Goal: Transaction & Acquisition: Purchase product/service

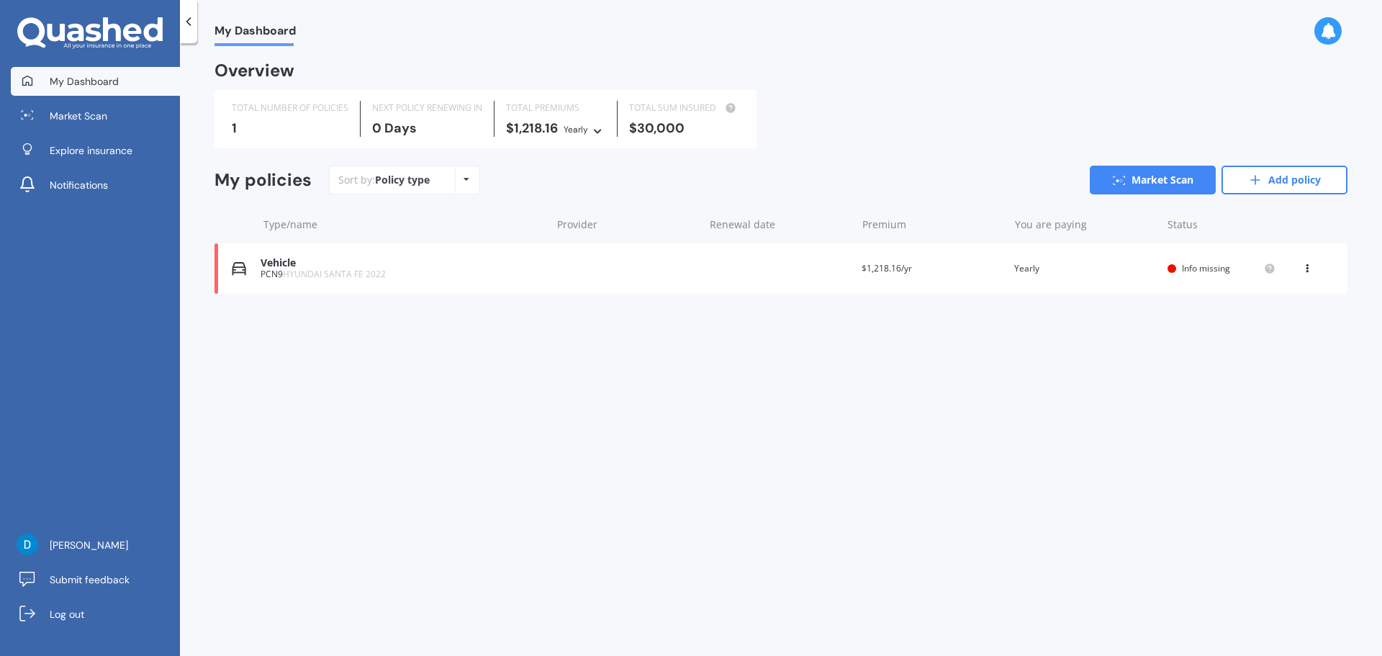
click at [268, 131] on div "1" at bounding box center [290, 128] width 117 height 14
click at [279, 266] on div "Vehicle" at bounding box center [402, 263] width 283 height 12
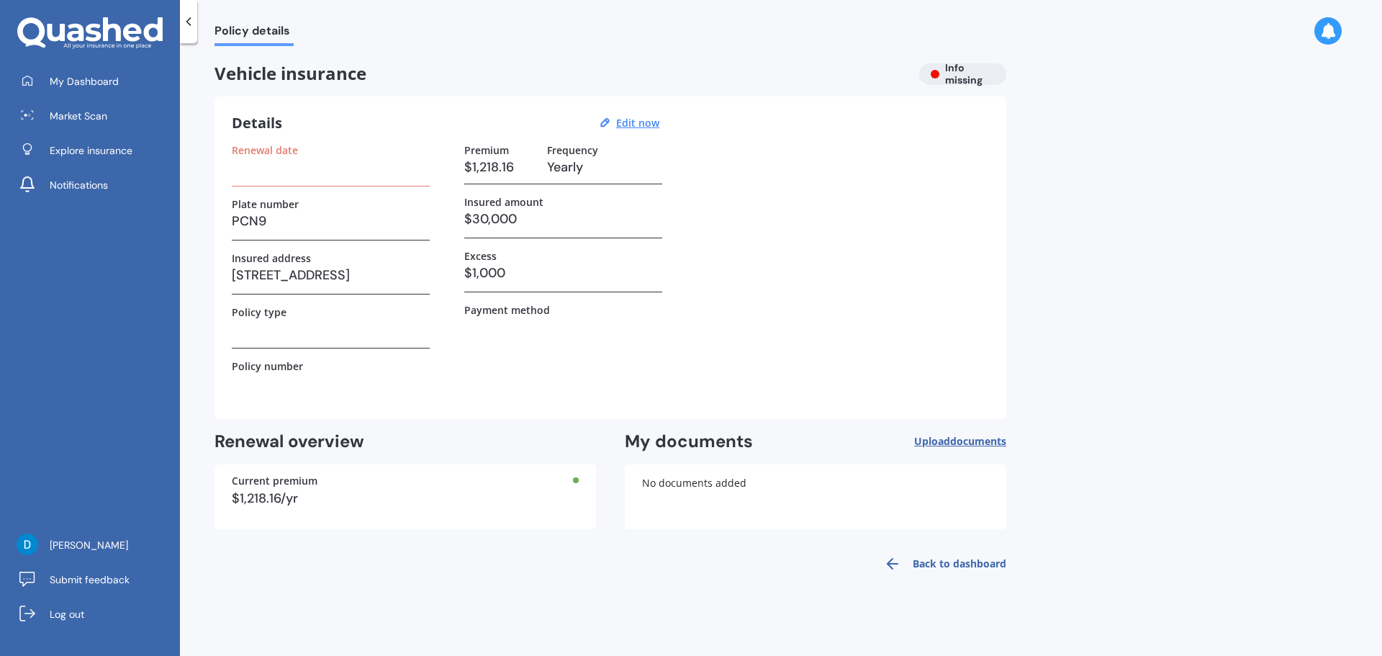
click at [299, 180] on div "Renewal date" at bounding box center [331, 165] width 198 height 42
click at [289, 160] on h3 at bounding box center [331, 167] width 198 height 22
click at [278, 151] on label "Renewal date" at bounding box center [265, 150] width 66 height 12
click at [266, 166] on h3 at bounding box center [331, 167] width 198 height 22
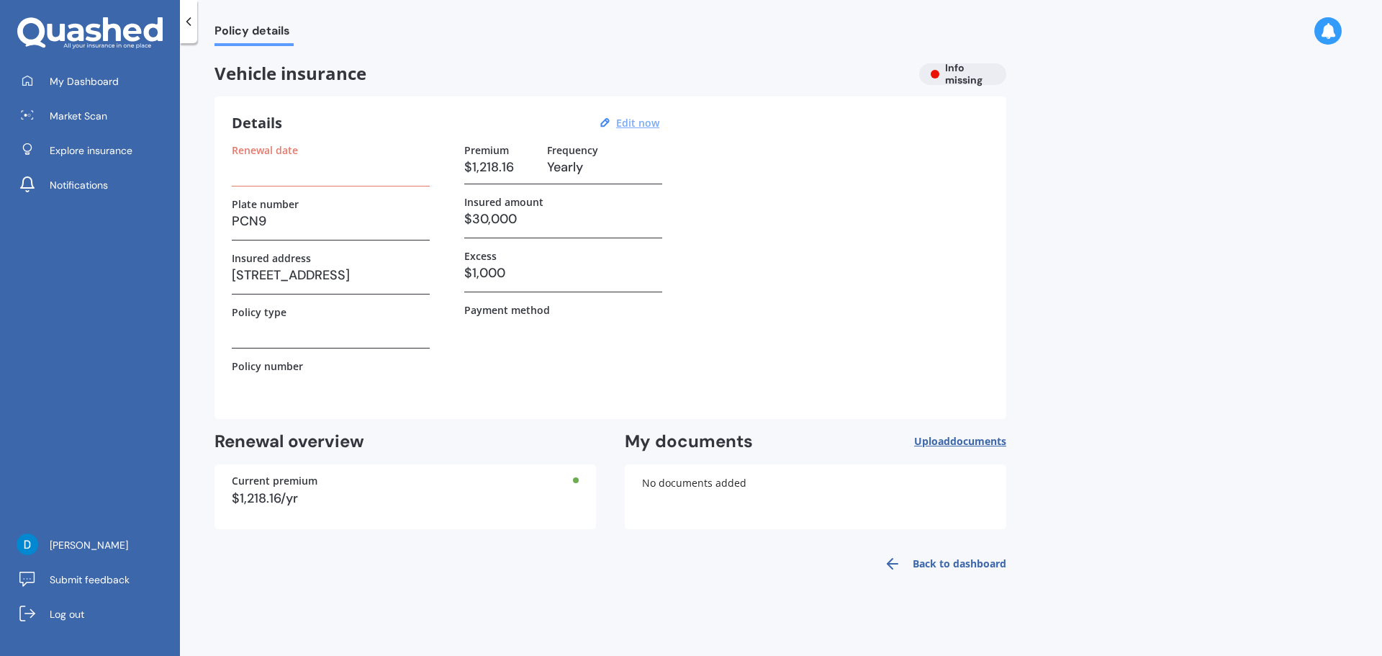
click at [646, 116] on u "Edit now" at bounding box center [637, 123] width 43 height 14
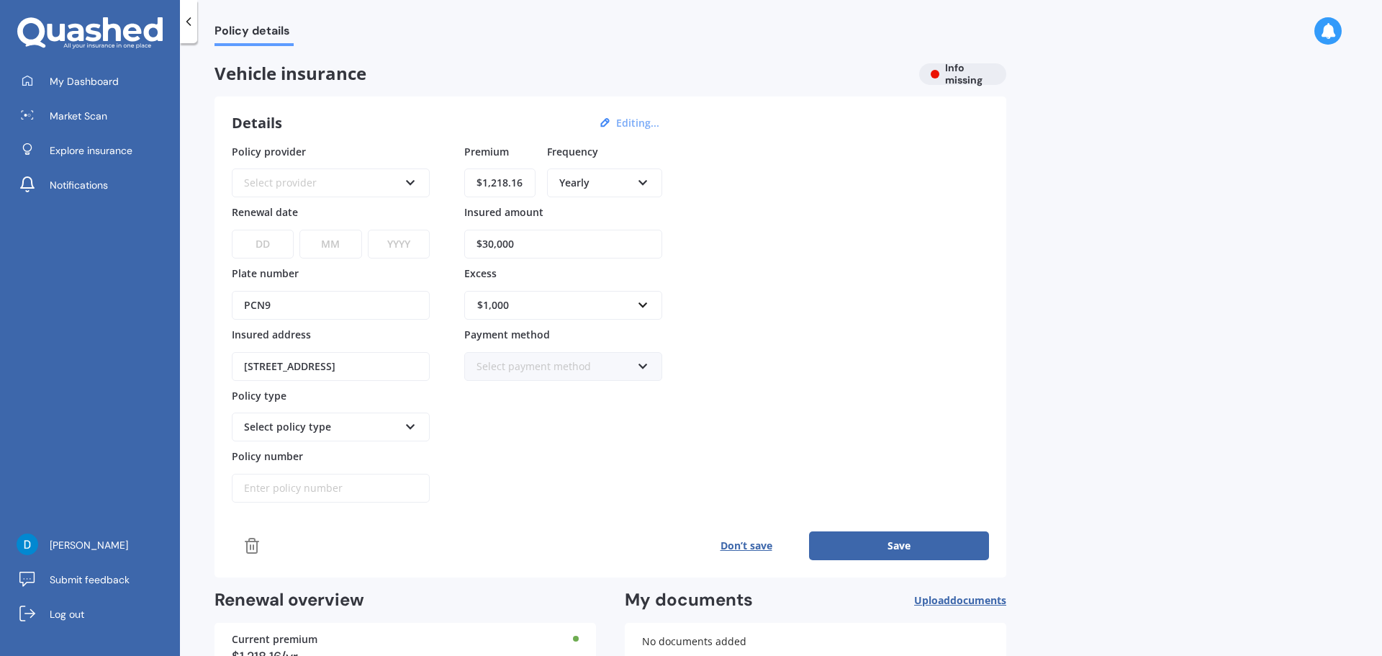
click at [745, 551] on button "Don’t save" at bounding box center [746, 545] width 126 height 29
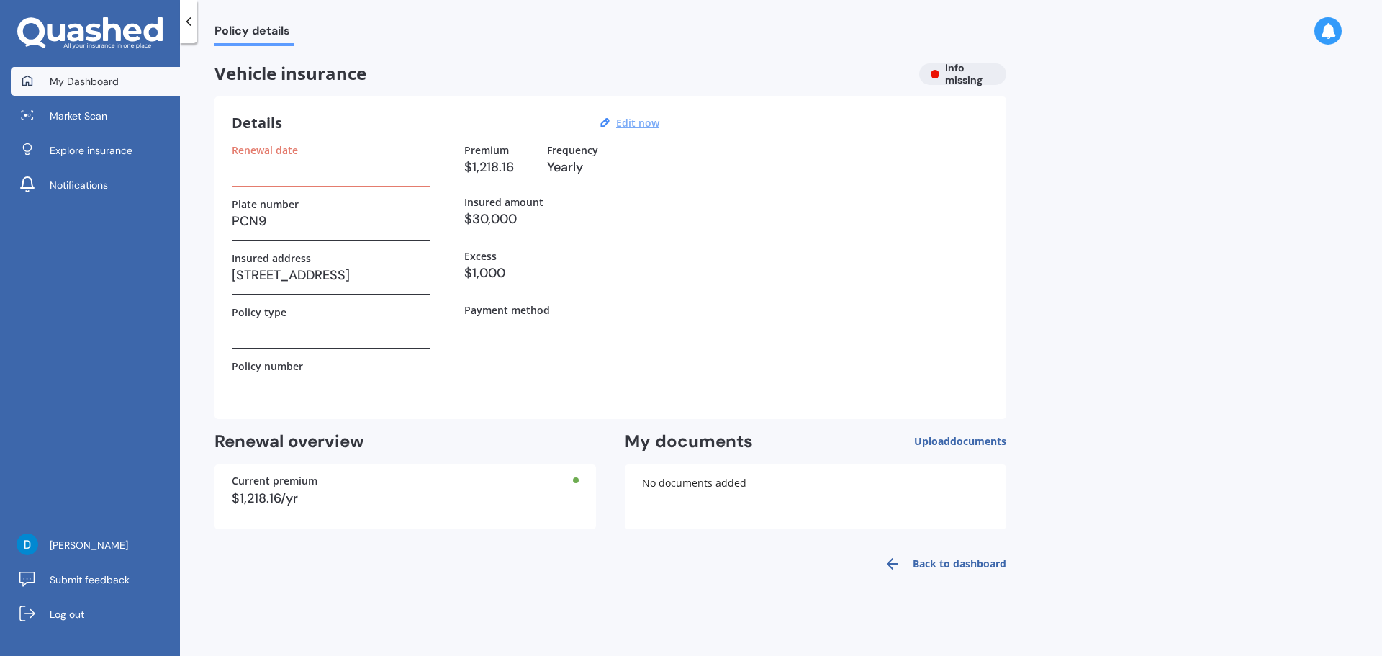
click at [89, 92] on link "My Dashboard" at bounding box center [95, 81] width 169 height 29
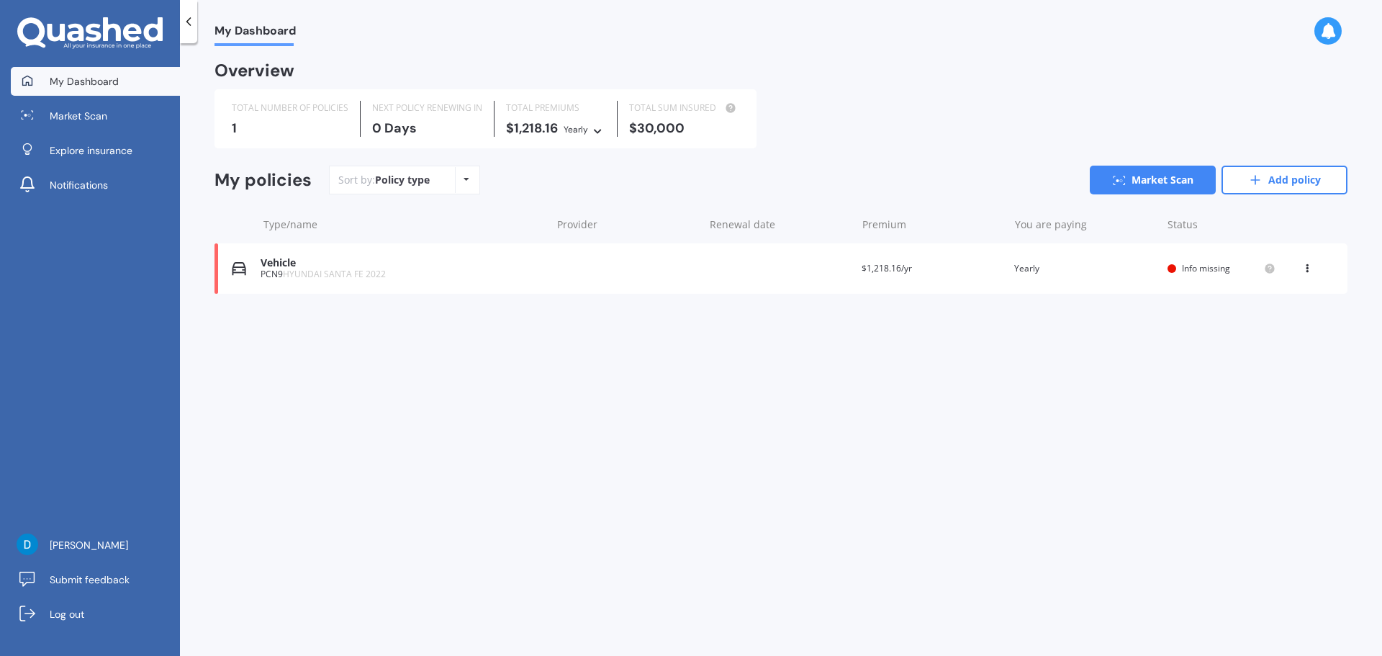
click at [1310, 270] on div "View option View policy Delete" at bounding box center [1308, 268] width 13 height 14
click at [990, 386] on div "My Dashboard Overview TOTAL NUMBER OF POLICIES 1 NEXT POLICY RENEWING [DATE] TO…" at bounding box center [781, 352] width 1202 height 613
click at [345, 267] on div "Vehicle" at bounding box center [402, 263] width 283 height 12
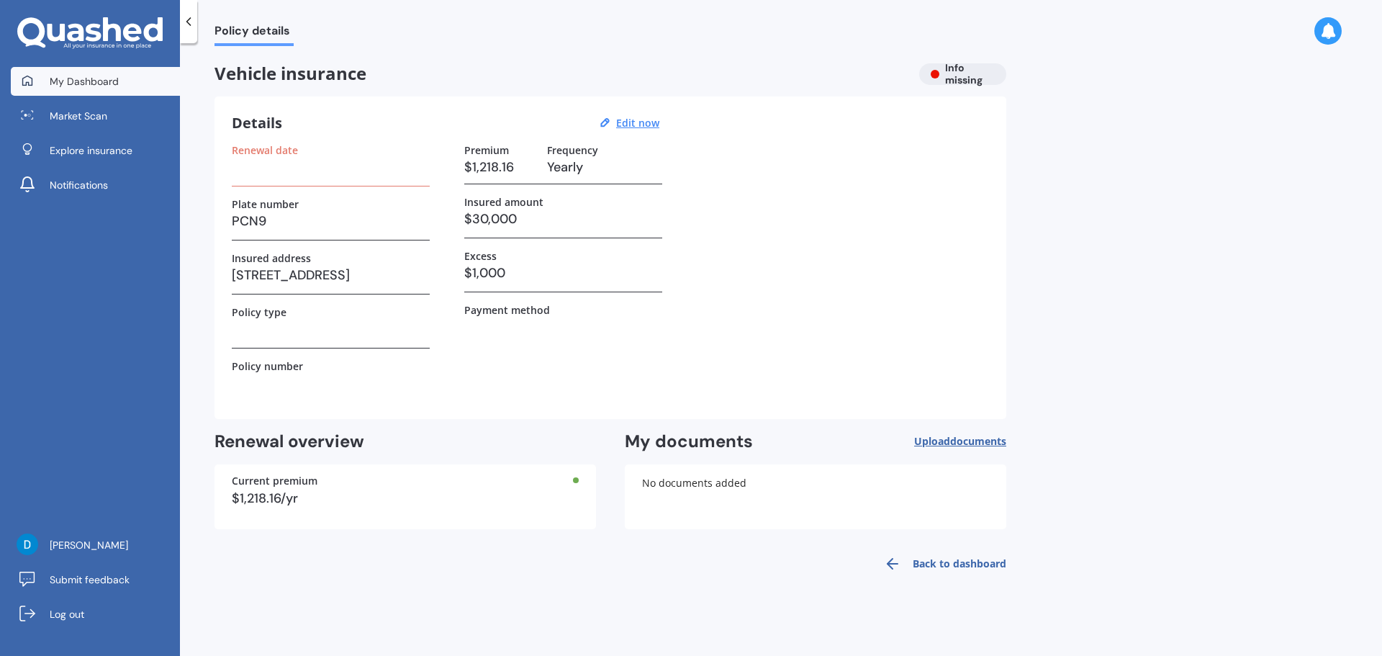
click at [84, 83] on span "My Dashboard" at bounding box center [84, 81] width 69 height 14
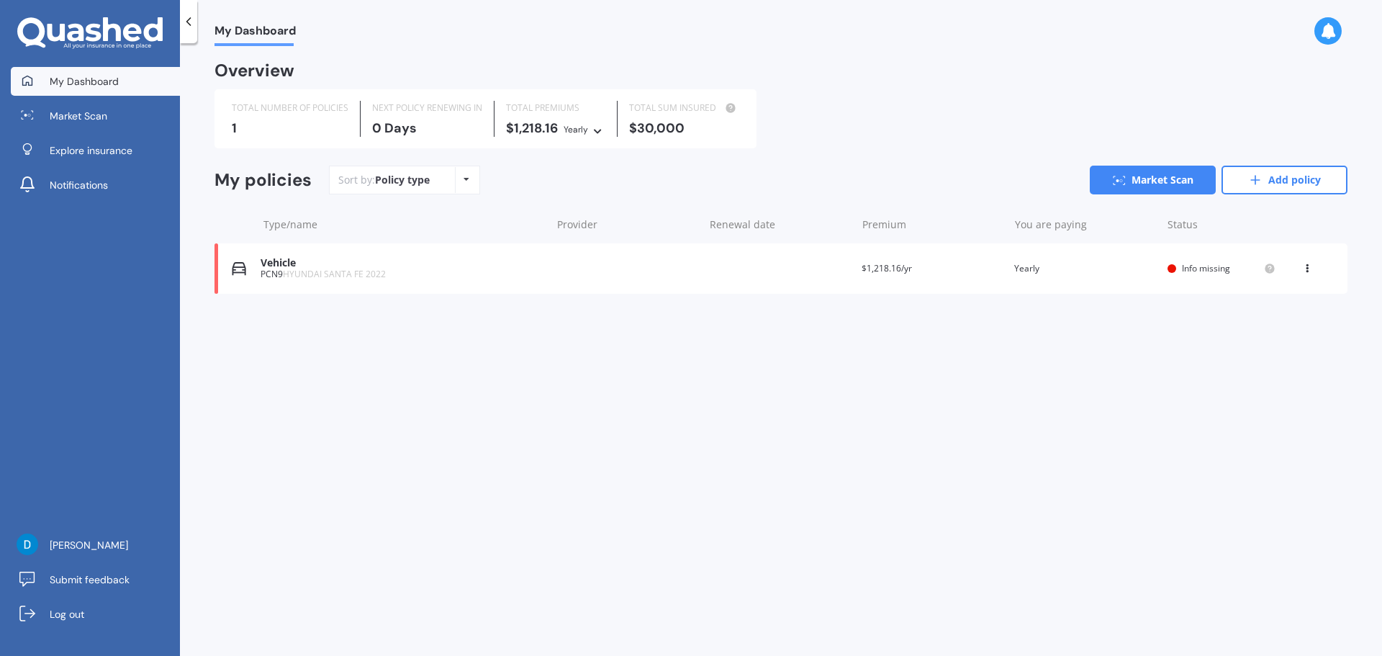
click at [1317, 267] on div "View option View policy Delete" at bounding box center [1308, 268] width 43 height 14
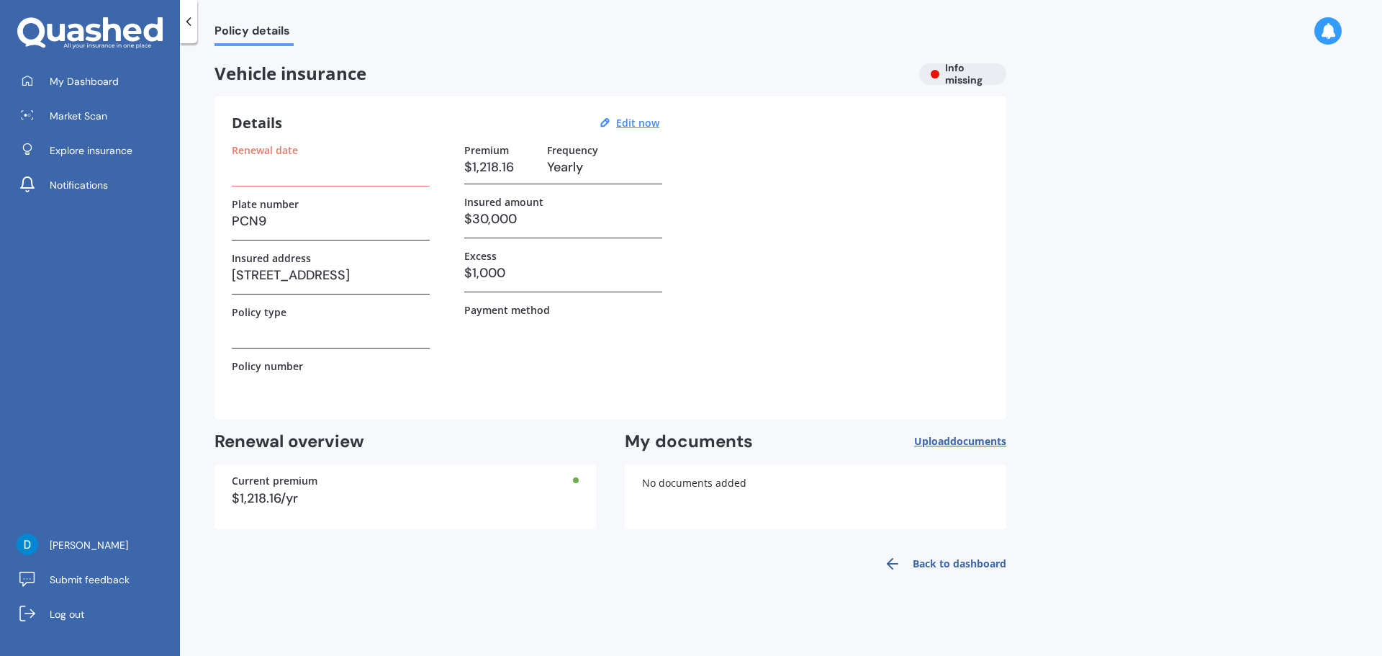
click at [966, 567] on link "Back to dashboard" at bounding box center [940, 563] width 131 height 35
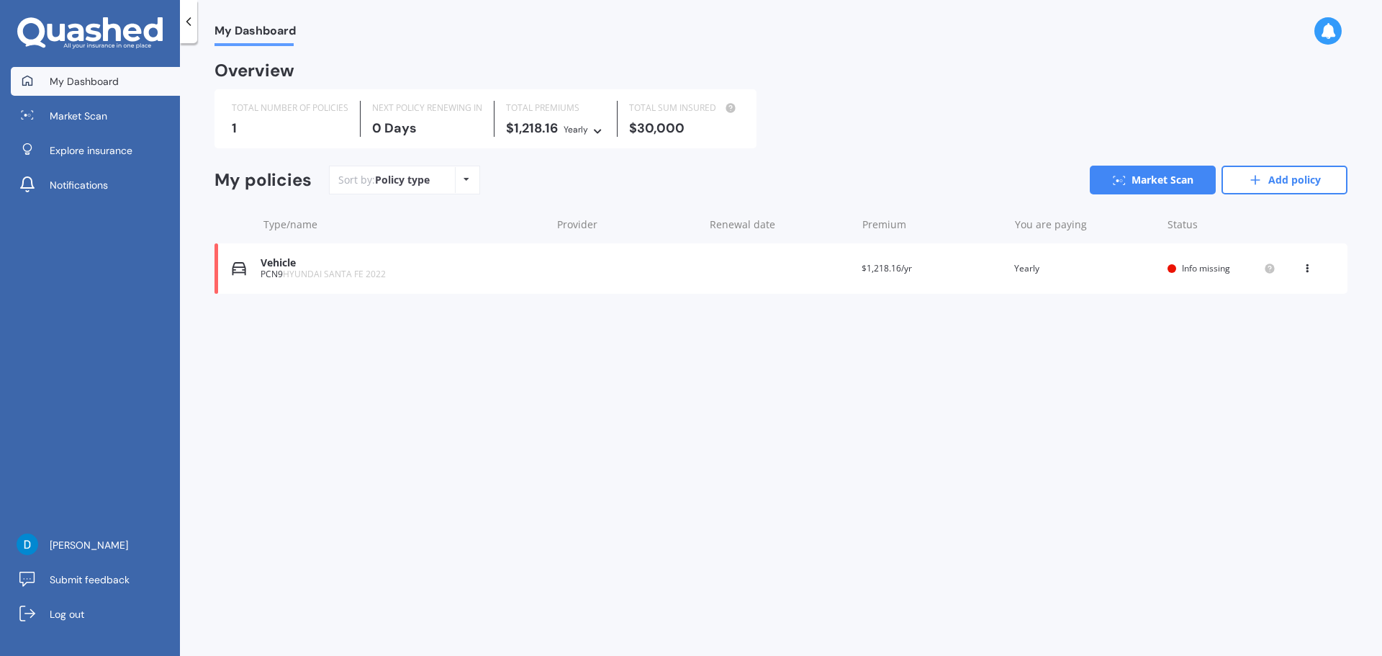
click at [1309, 270] on icon at bounding box center [1307, 265] width 10 height 9
click at [1273, 318] on div "Delete" at bounding box center [1275, 324] width 143 height 29
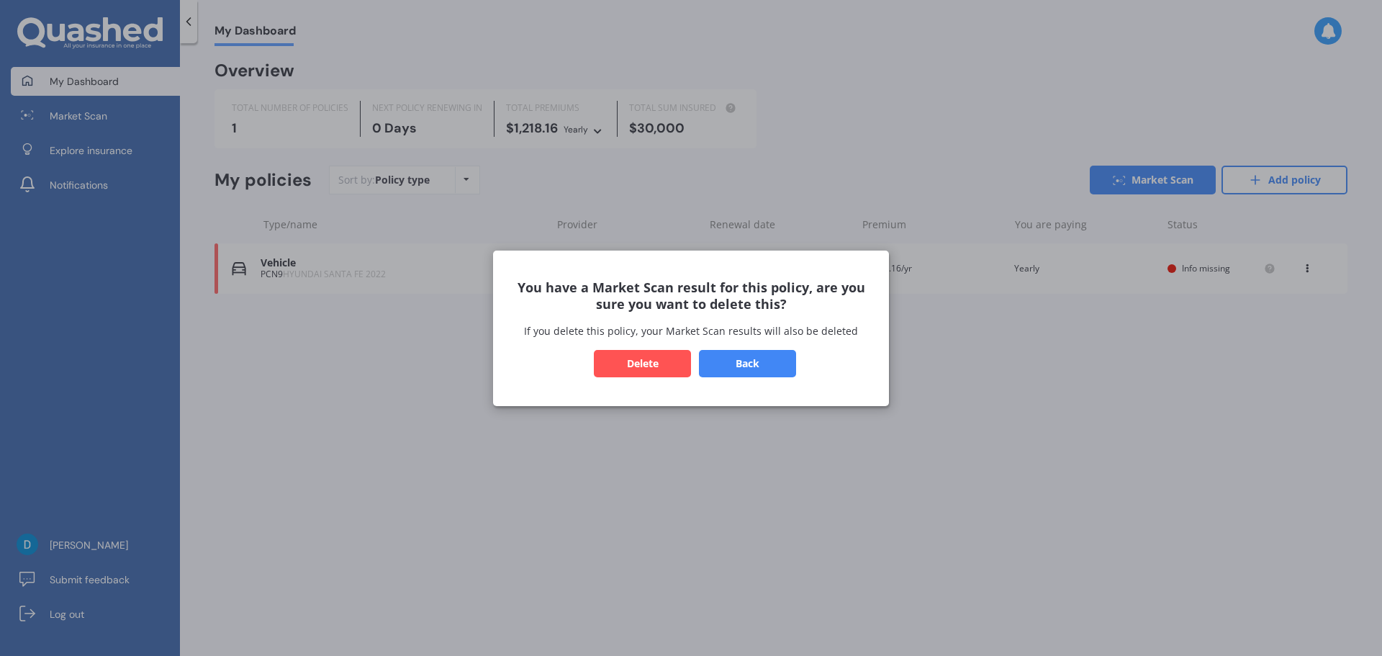
click at [648, 351] on button "Delete" at bounding box center [642, 362] width 97 height 27
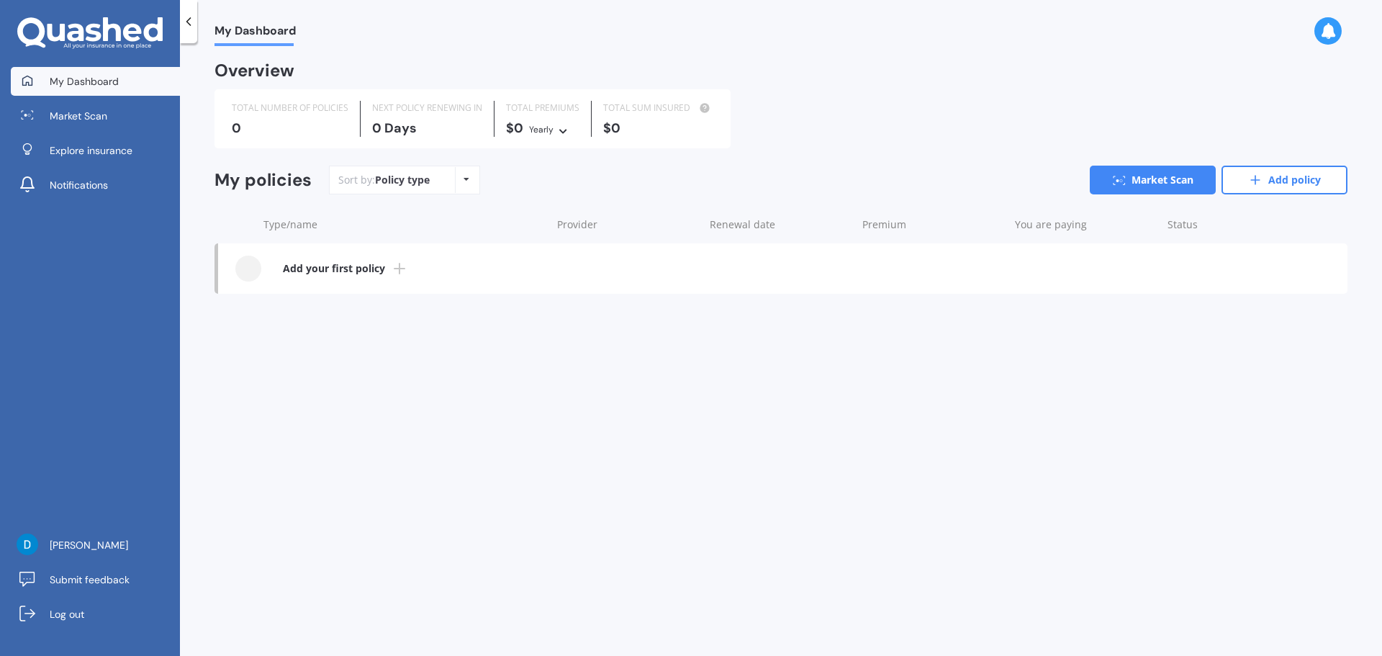
click at [690, 374] on div "My Dashboard Overview TOTAL NUMBER OF POLICIES 0 NEXT POLICY RENEWING [DATE] TO…" at bounding box center [781, 352] width 1202 height 613
click at [1154, 178] on link "Market Scan" at bounding box center [1153, 180] width 126 height 29
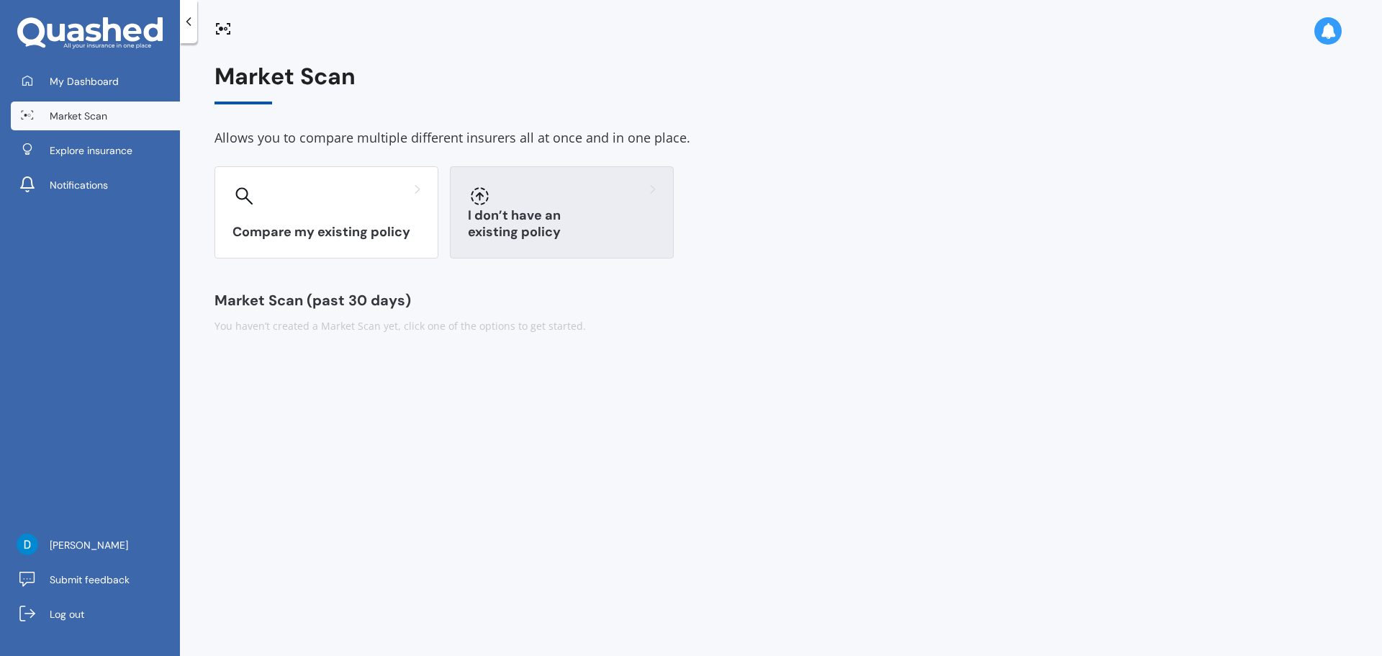
click at [525, 209] on div "I don’t have an existing policy" at bounding box center [562, 212] width 224 height 92
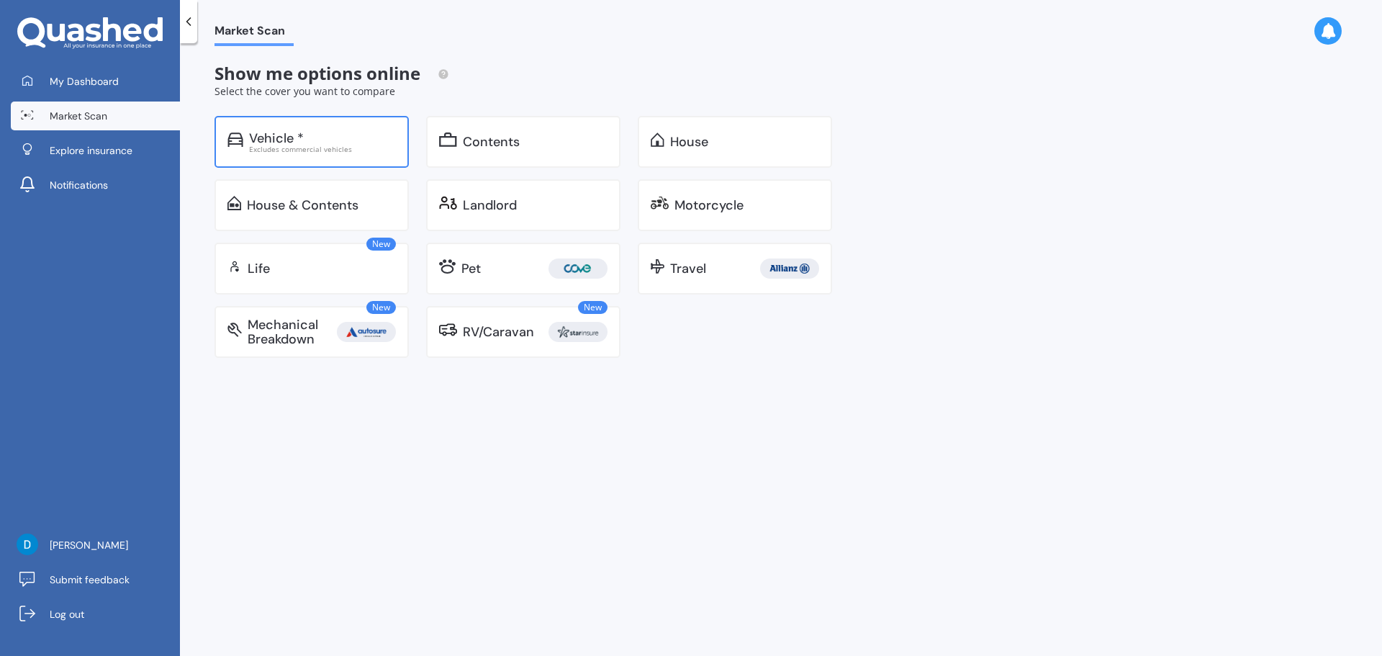
click at [326, 146] on div "Excludes commercial vehicles" at bounding box center [322, 148] width 147 height 7
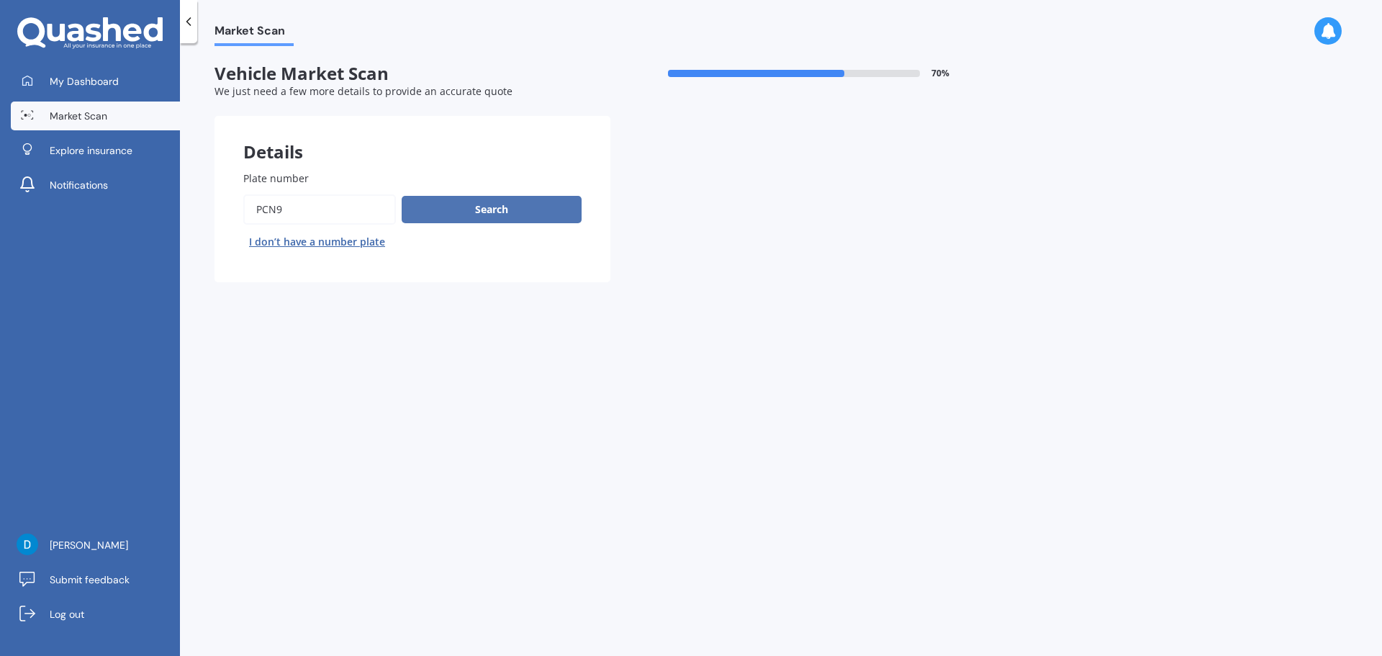
click at [443, 212] on button "Search" at bounding box center [492, 209] width 180 height 27
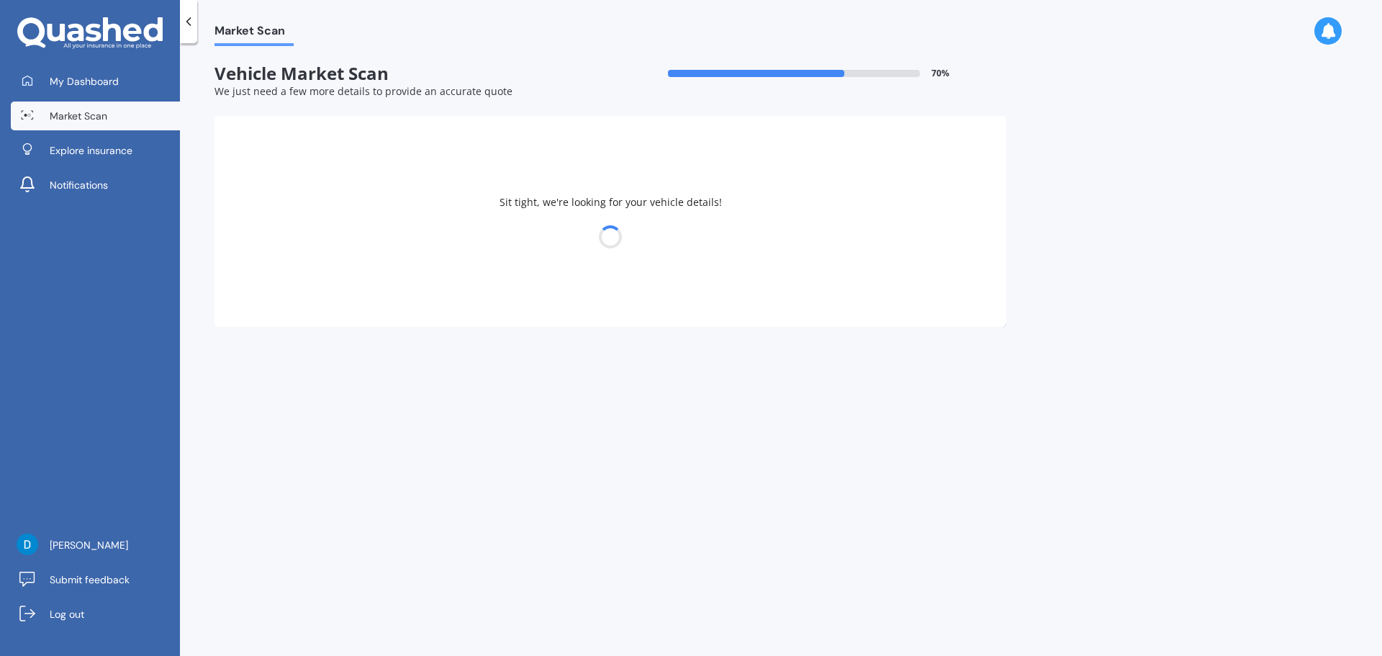
select select "HYUNDAI"
select select "[GEOGRAPHIC_DATA]"
select select "16"
select select "11"
select select "1984"
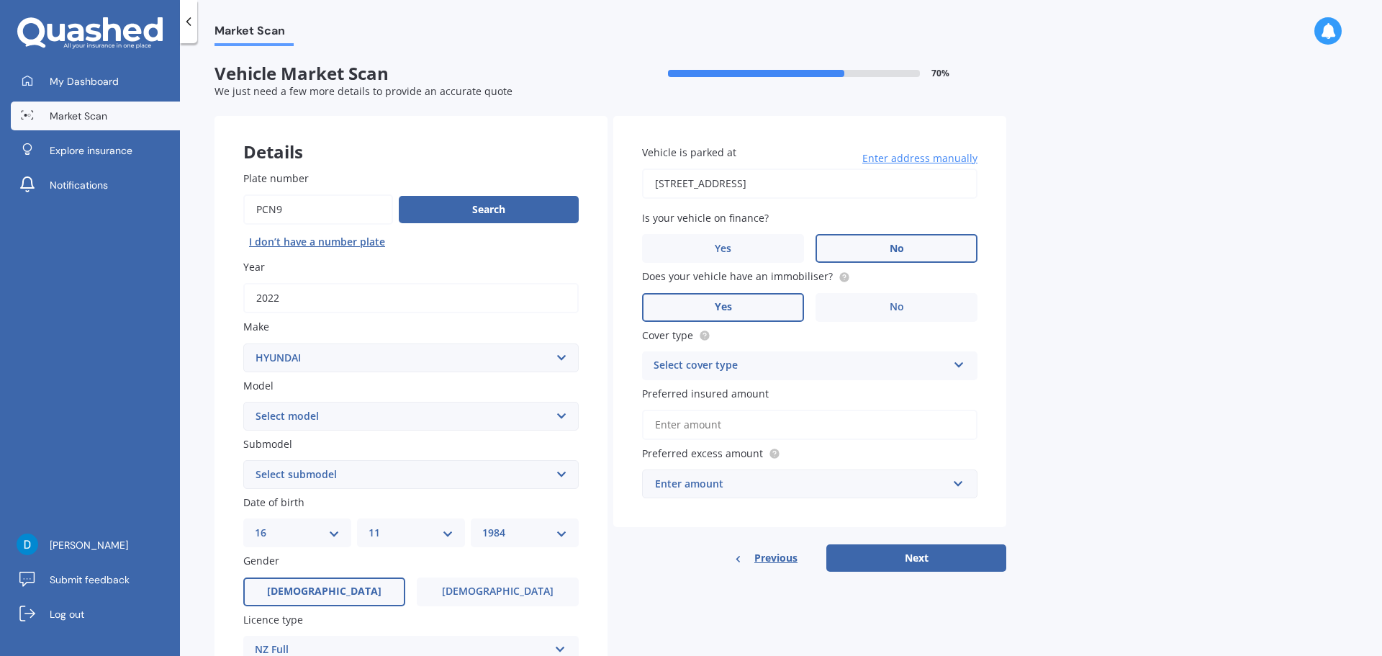
click at [706, 302] on label "Yes" at bounding box center [723, 307] width 162 height 29
click at [0, 0] on input "Yes" at bounding box center [0, 0] width 0 height 0
click at [953, 357] on icon at bounding box center [959, 362] width 12 height 10
click at [715, 396] on span "Comprehensive" at bounding box center [692, 394] width 76 height 14
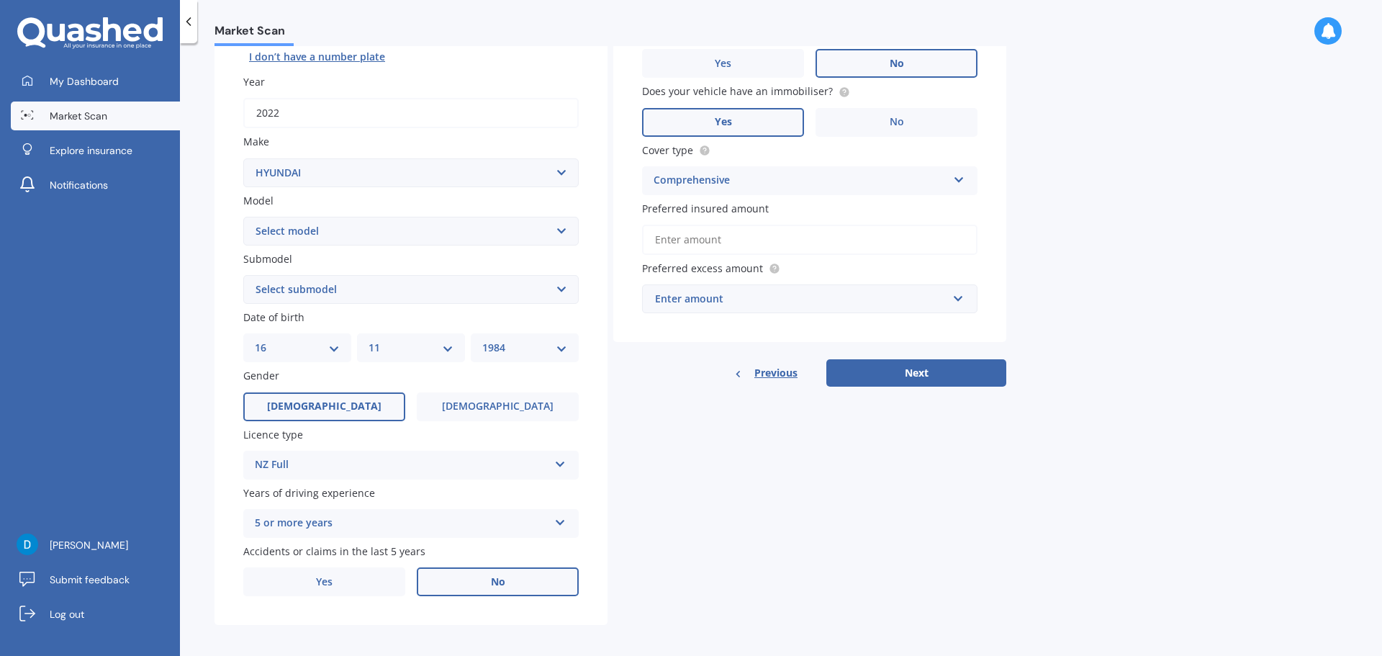
scroll to position [191, 0]
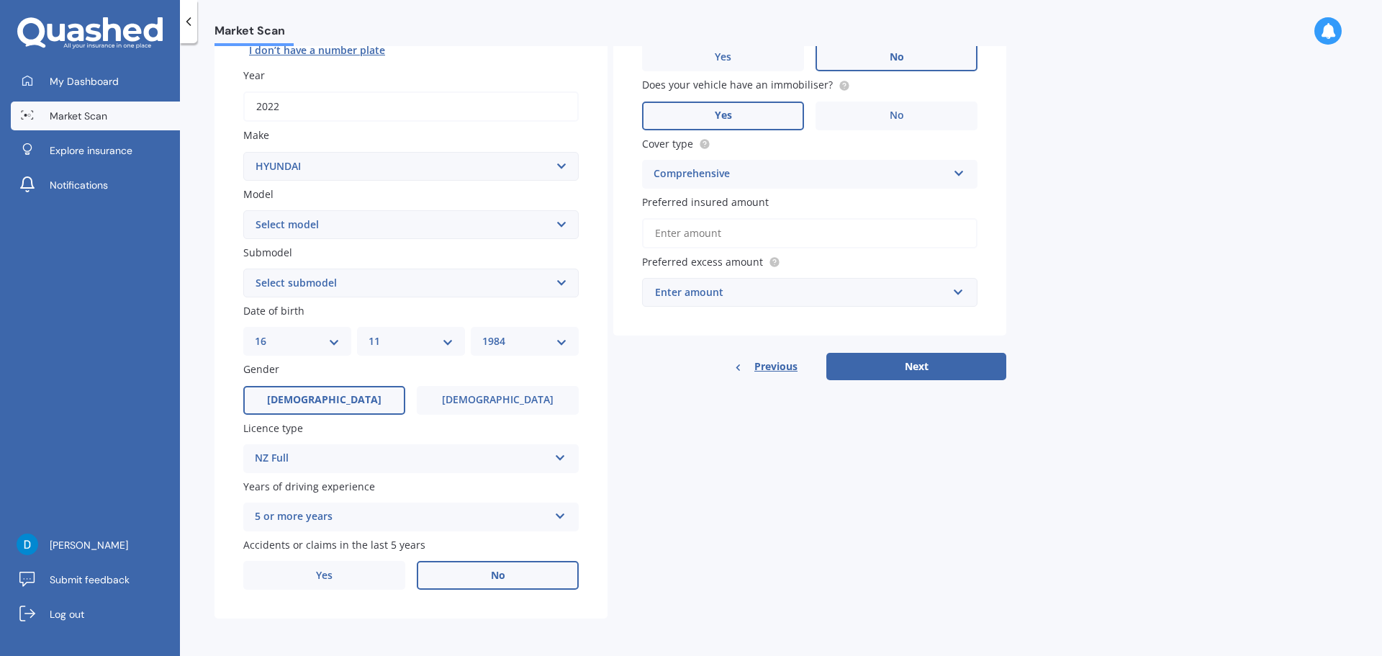
click at [698, 233] on input "Preferred insured amount" at bounding box center [809, 233] width 335 height 30
type input "$30,000"
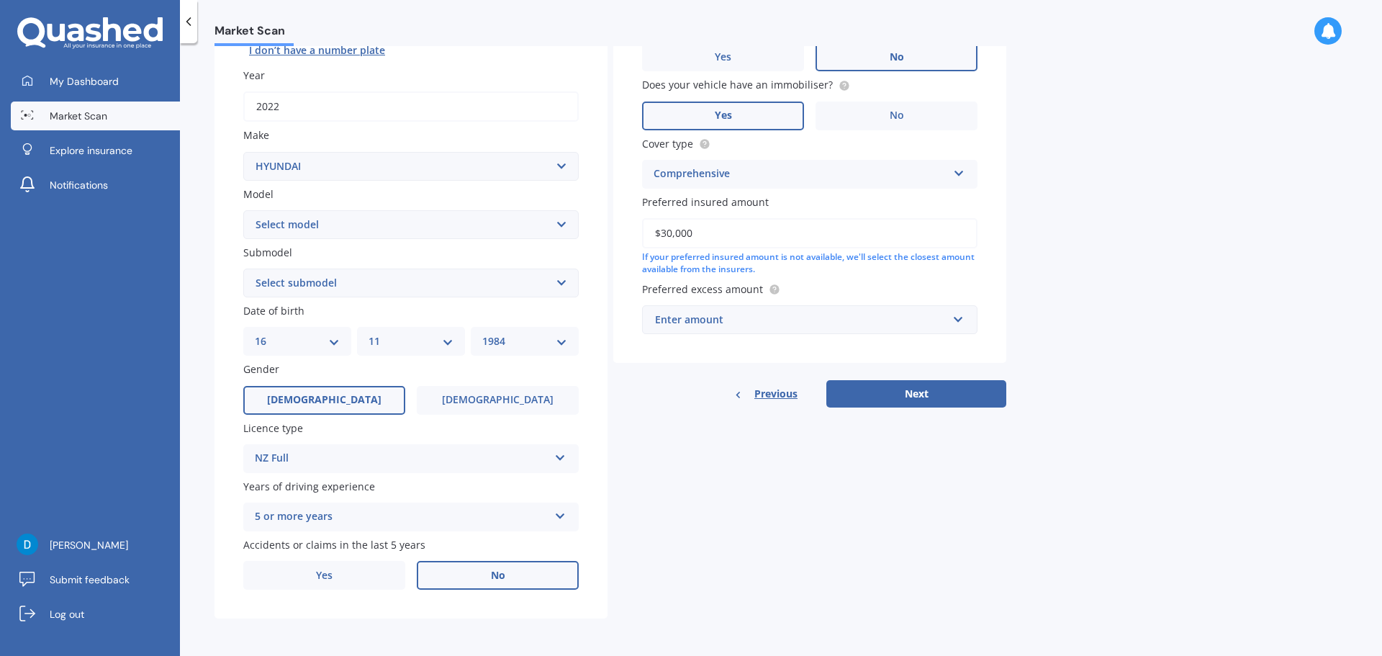
click at [719, 312] on div "Enter amount" at bounding box center [801, 320] width 292 height 16
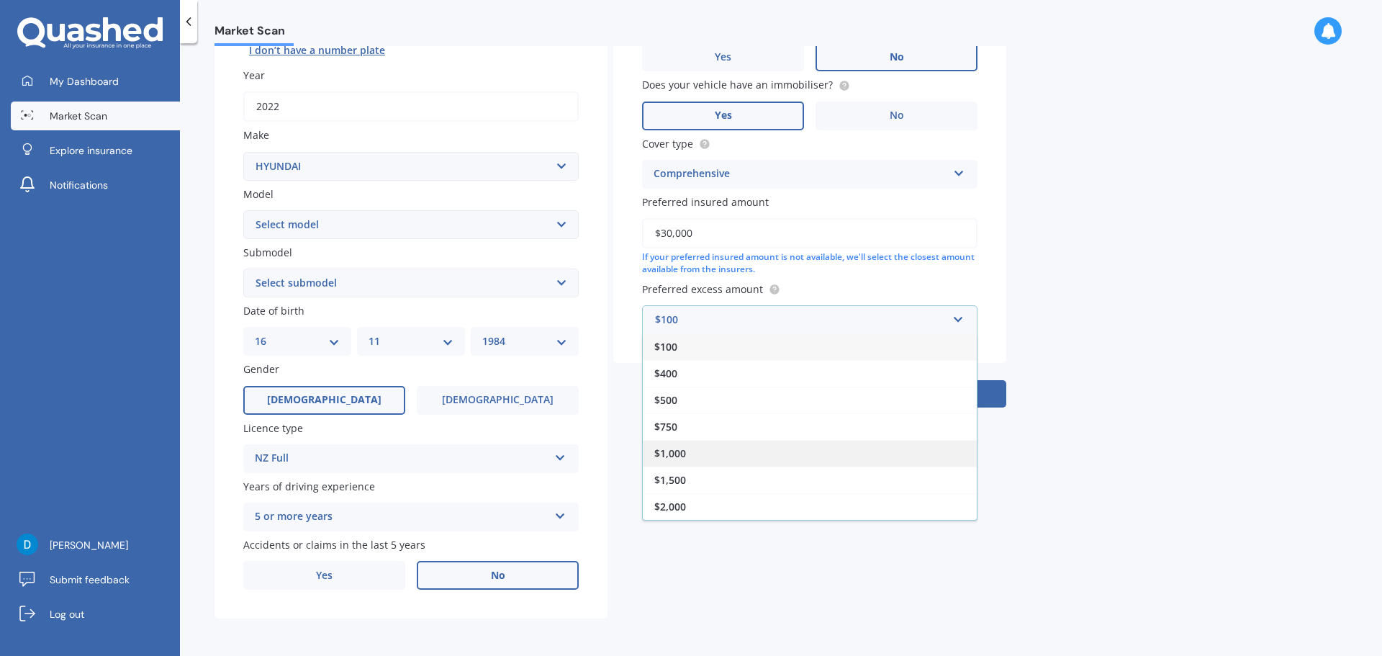
click at [688, 453] on div "$1,000" at bounding box center [810, 453] width 334 height 27
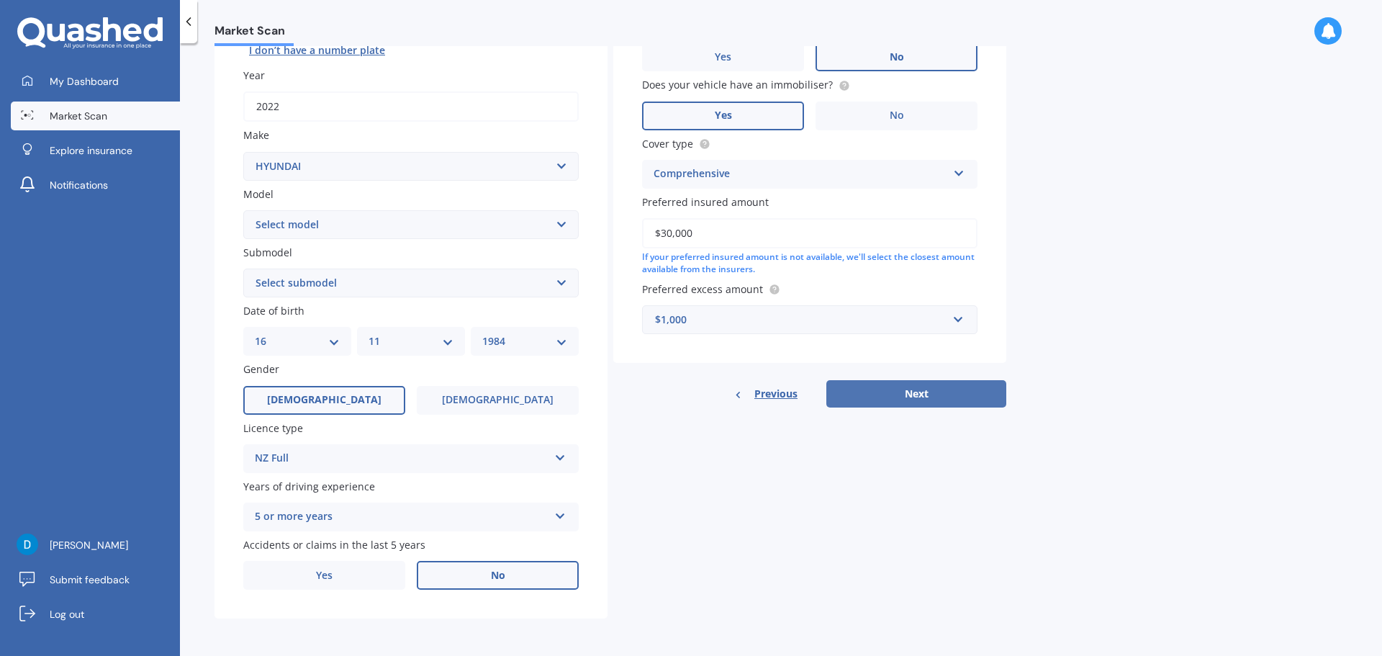
click at [921, 391] on button "Next" at bounding box center [916, 393] width 180 height 27
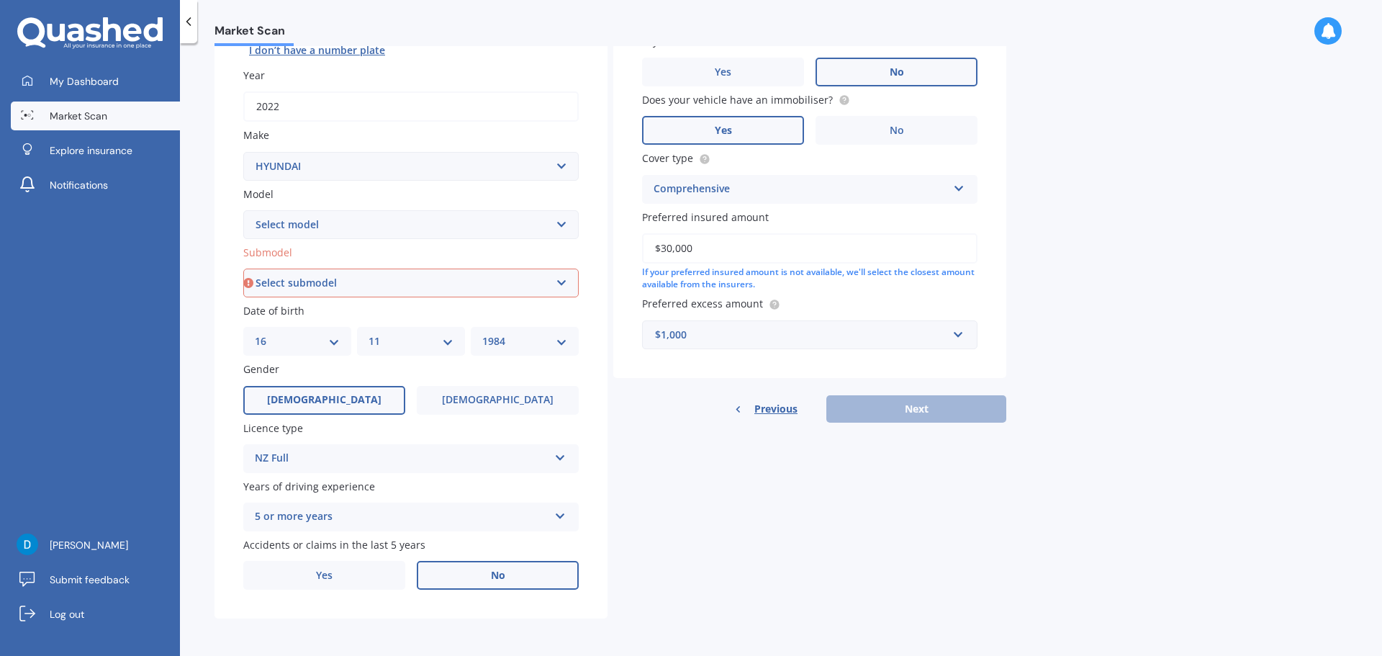
click at [519, 277] on select "Select submodel 2.2 4WD CRDi Elite Turbo Diesel A5 2.2 4WD CRDi Turbo Diesel A5…" at bounding box center [410, 282] width 335 height 29
select select "TM 2.2 DT 4WD 8AT"
click at [243, 268] on select "Select submodel 2.2 4WD CRDi Elite Turbo Diesel A5 2.2 4WD CRDi Turbo Diesel A5…" at bounding box center [410, 282] width 335 height 29
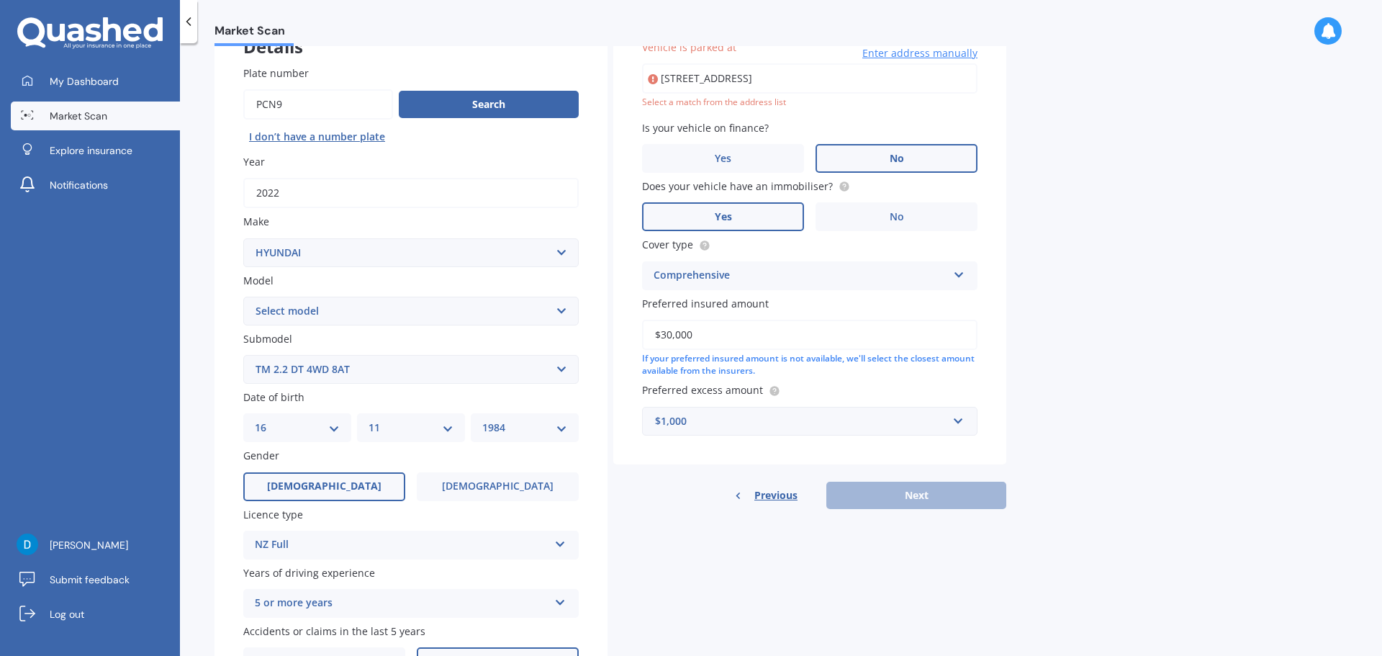
scroll to position [99, 0]
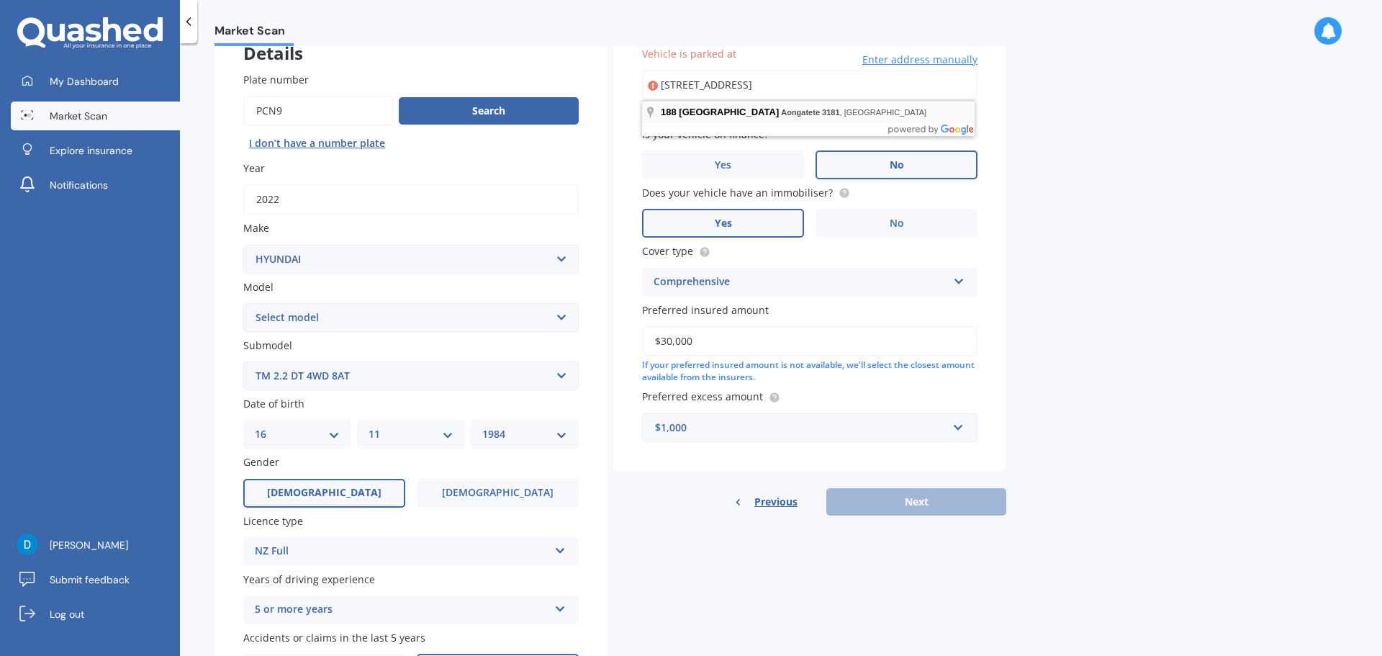
type input "[STREET_ADDRESS]"
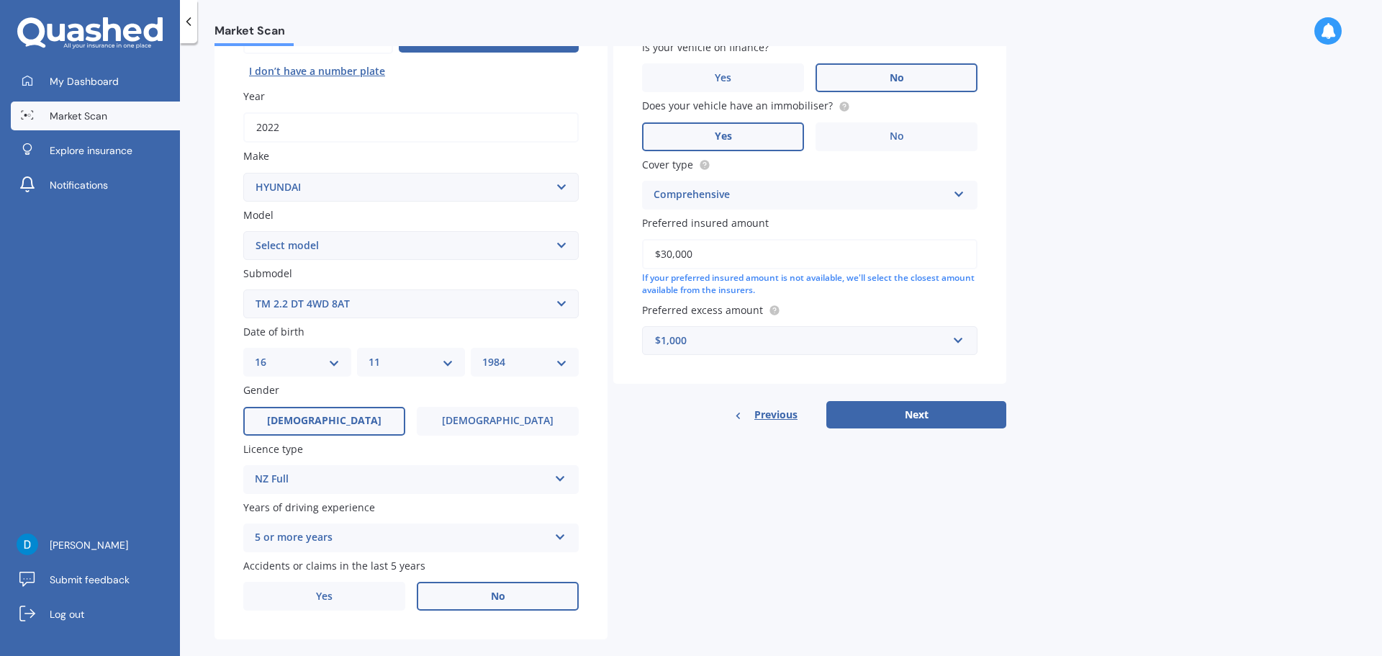
scroll to position [191, 0]
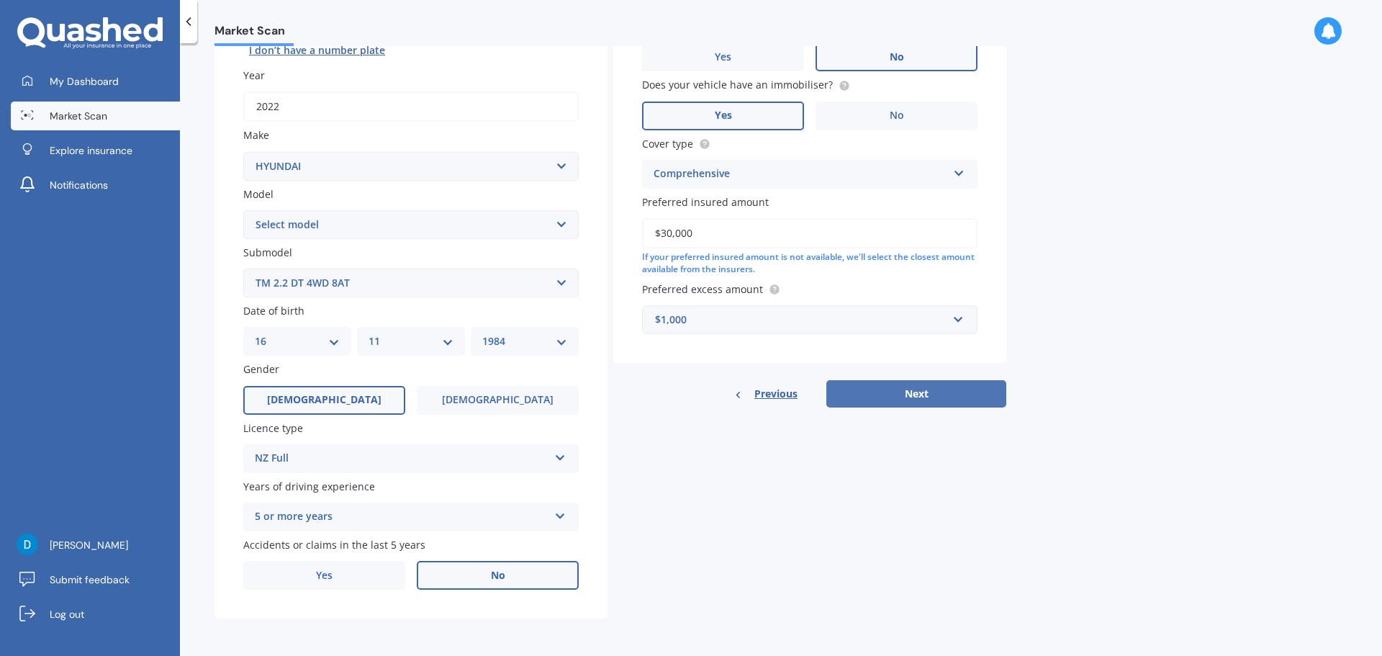
click at [918, 402] on button "Next" at bounding box center [916, 393] width 180 height 27
select select "16"
select select "11"
select select "1984"
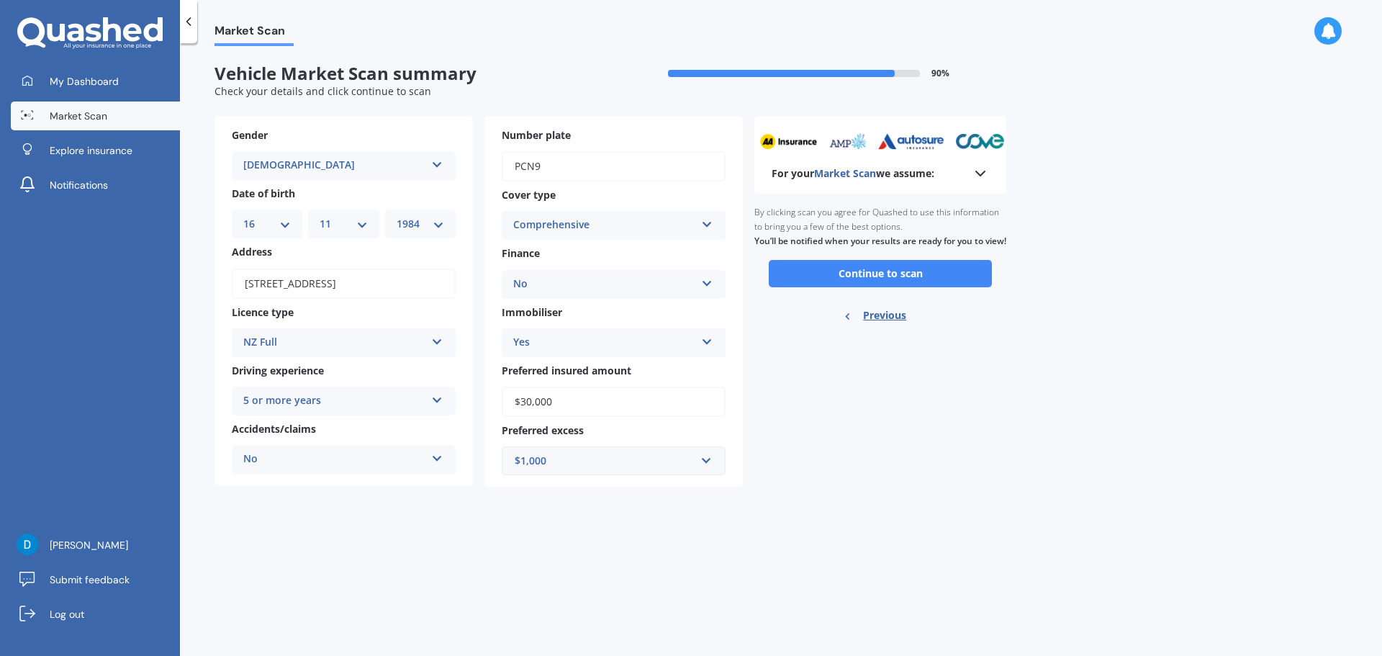
scroll to position [0, 0]
click at [983, 174] on icon at bounding box center [980, 173] width 17 height 17
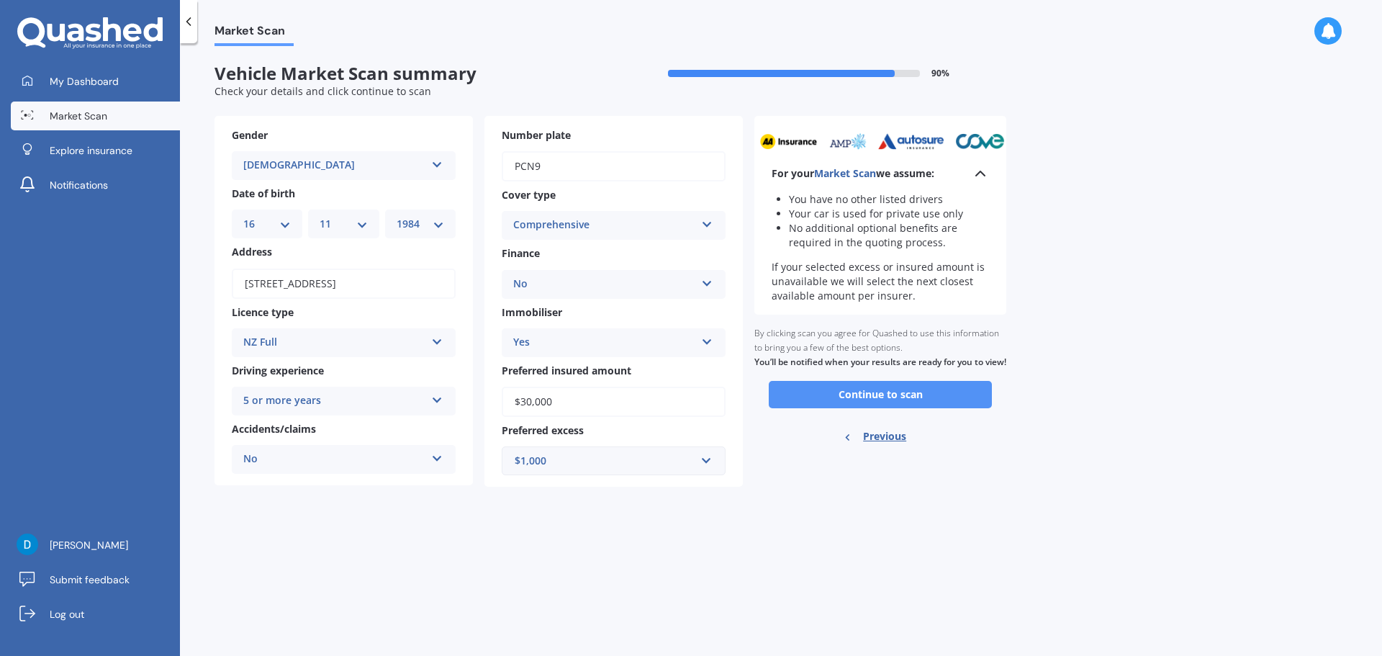
click at [884, 406] on button "Continue to scan" at bounding box center [880, 394] width 223 height 27
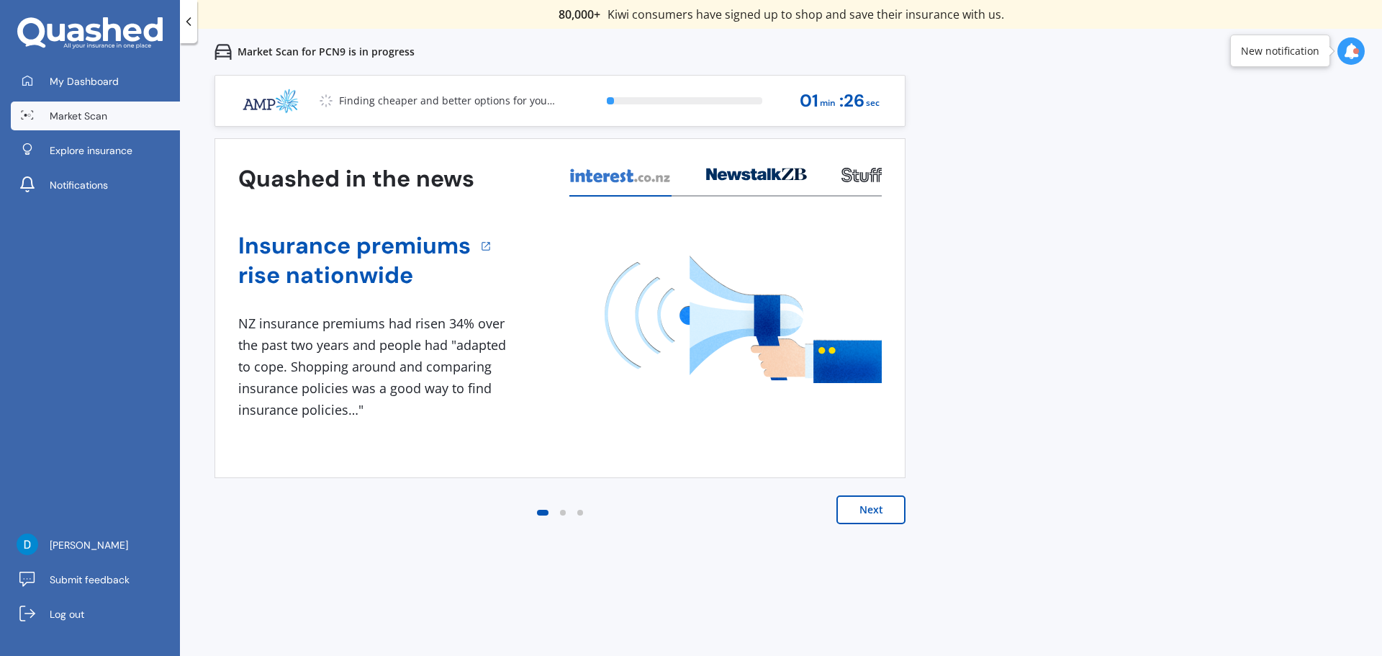
click at [881, 525] on div "Next" at bounding box center [559, 524] width 691 height 58
click at [882, 510] on button "Next" at bounding box center [870, 509] width 69 height 29
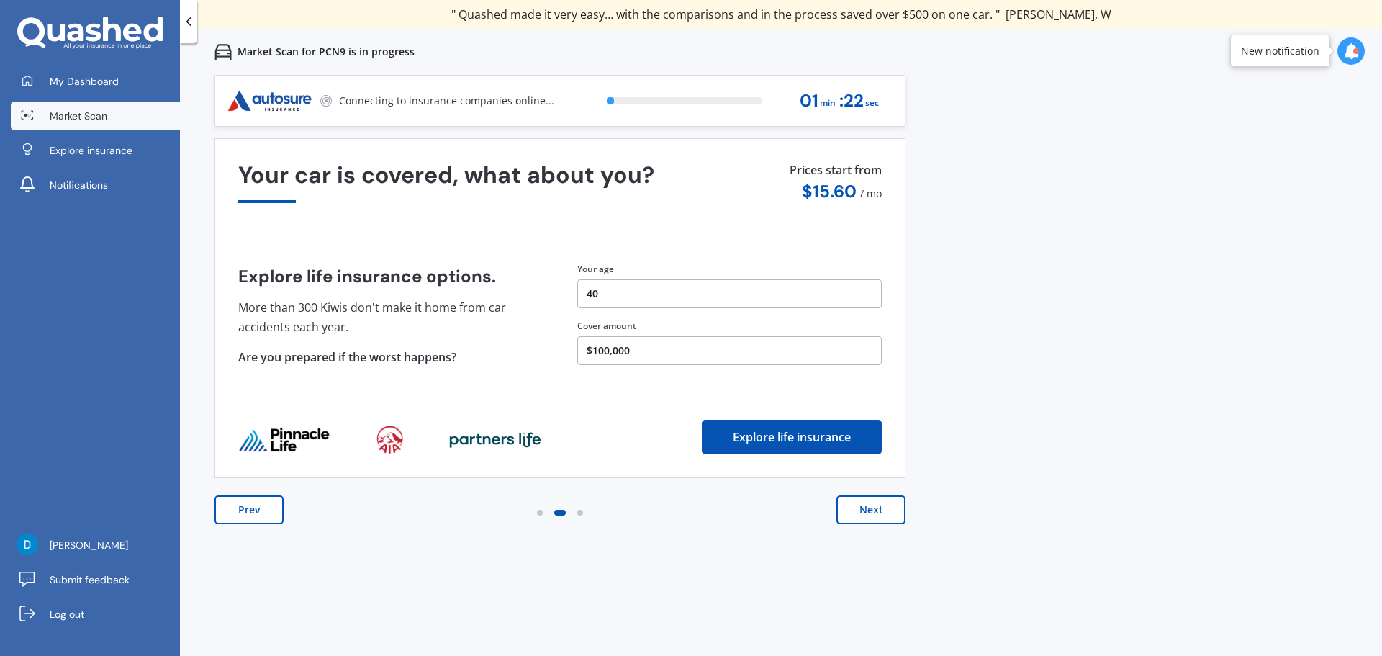
click at [882, 510] on button "Next" at bounding box center [870, 509] width 69 height 29
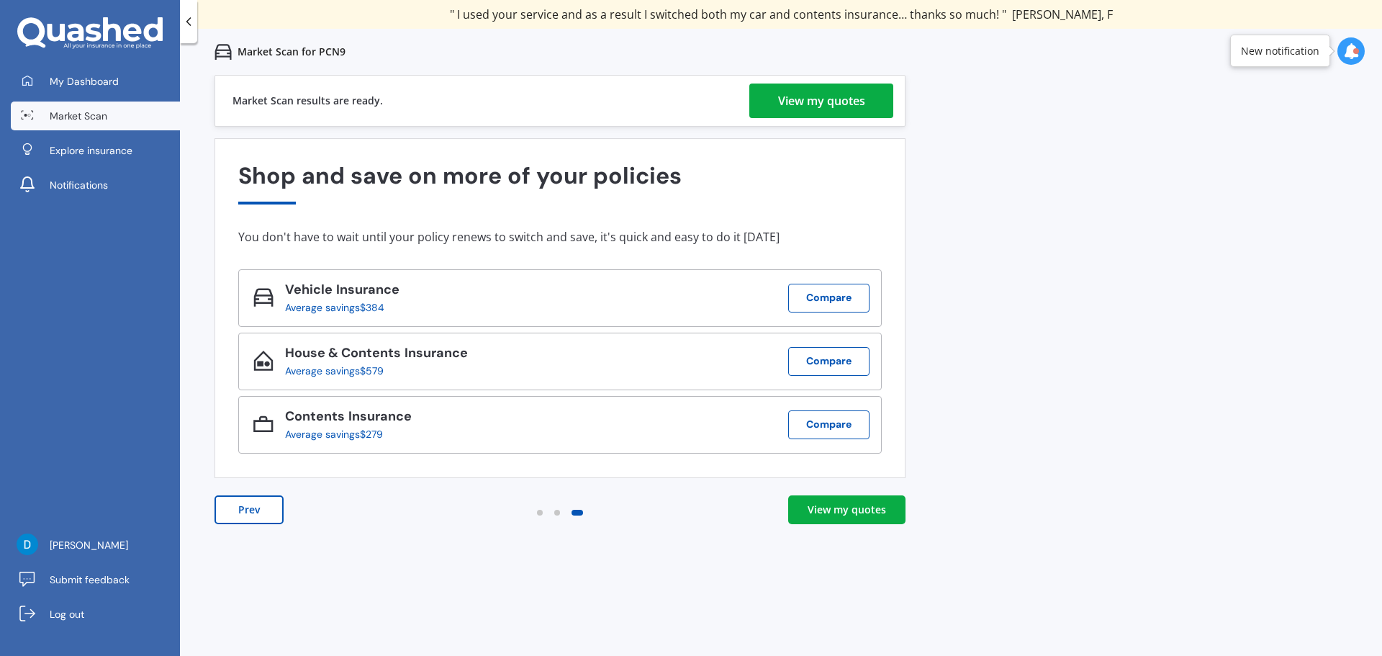
click at [845, 107] on div "View my quotes" at bounding box center [821, 100] width 87 height 35
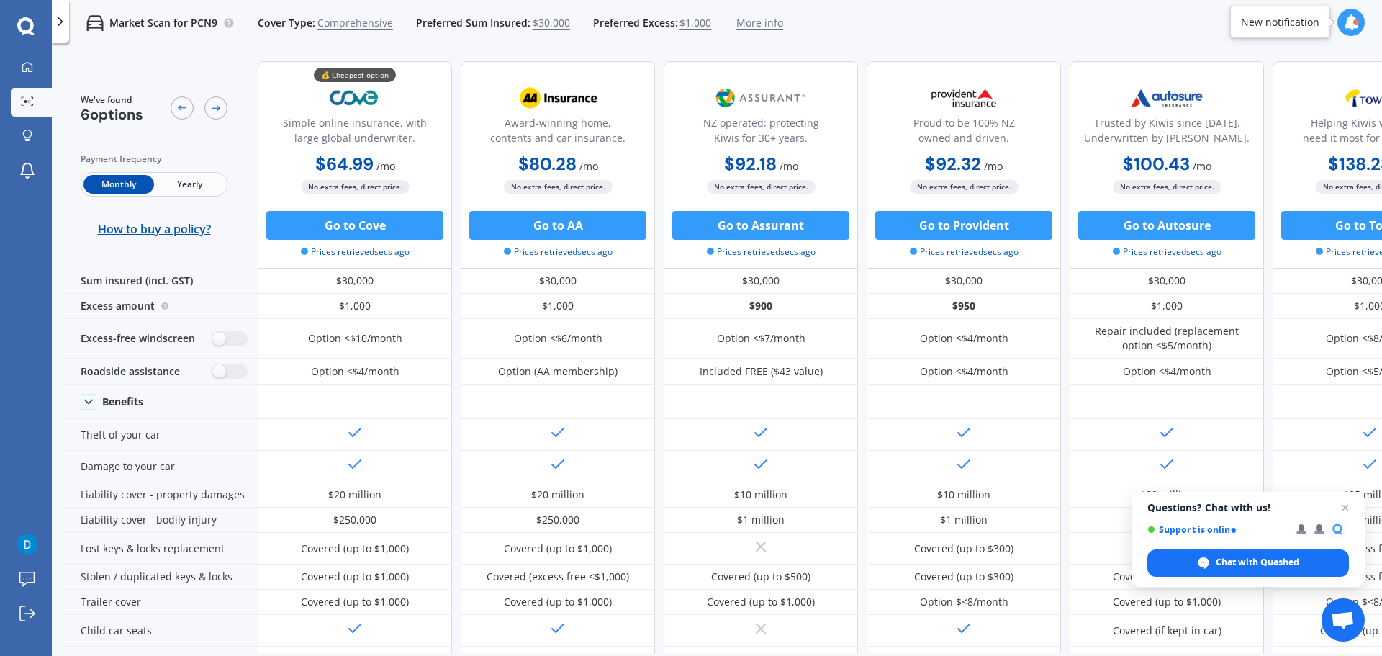
click at [189, 184] on span "Yearly" at bounding box center [189, 184] width 71 height 19
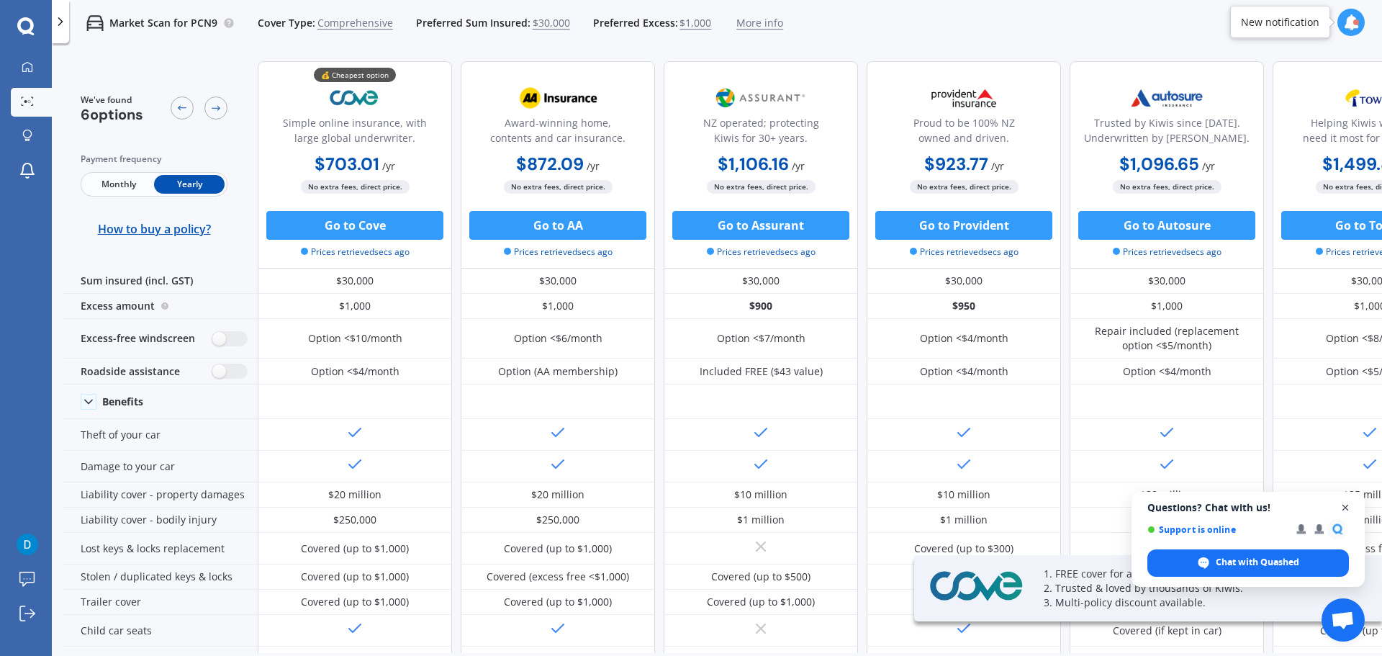
click at [1345, 507] on span "Close chat" at bounding box center [1346, 508] width 18 height 18
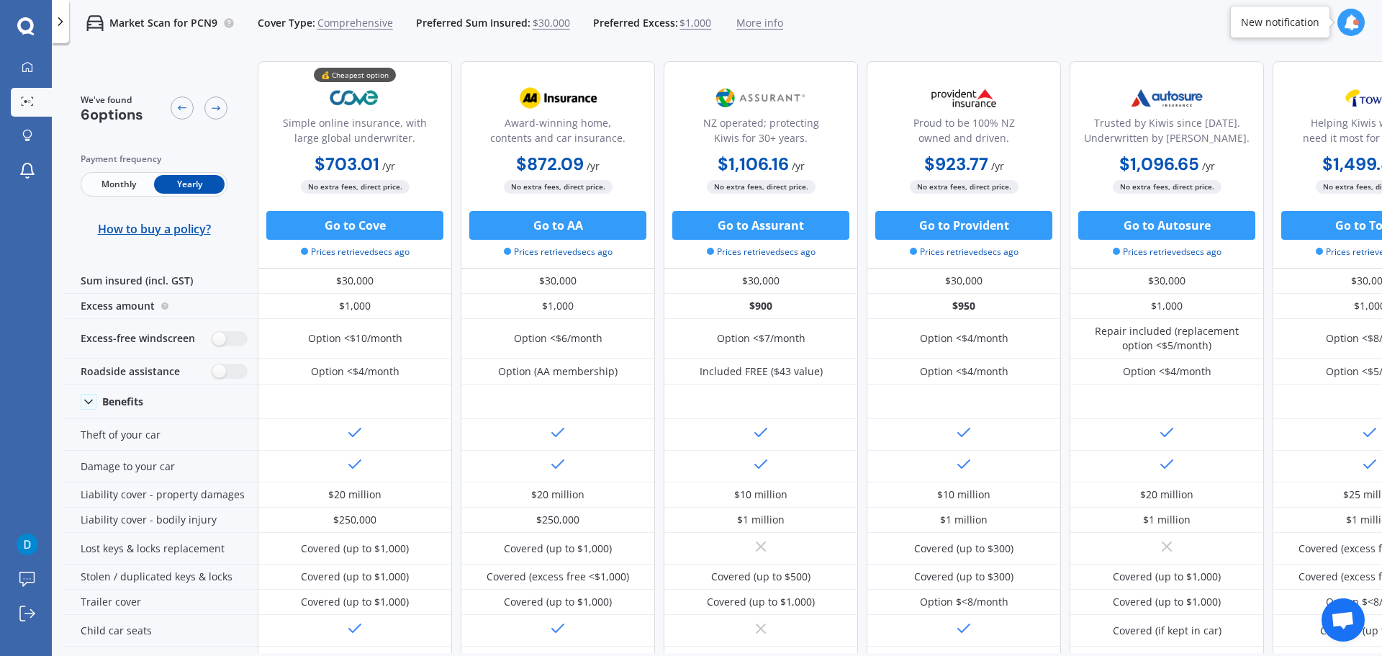
scroll to position [0, 92]
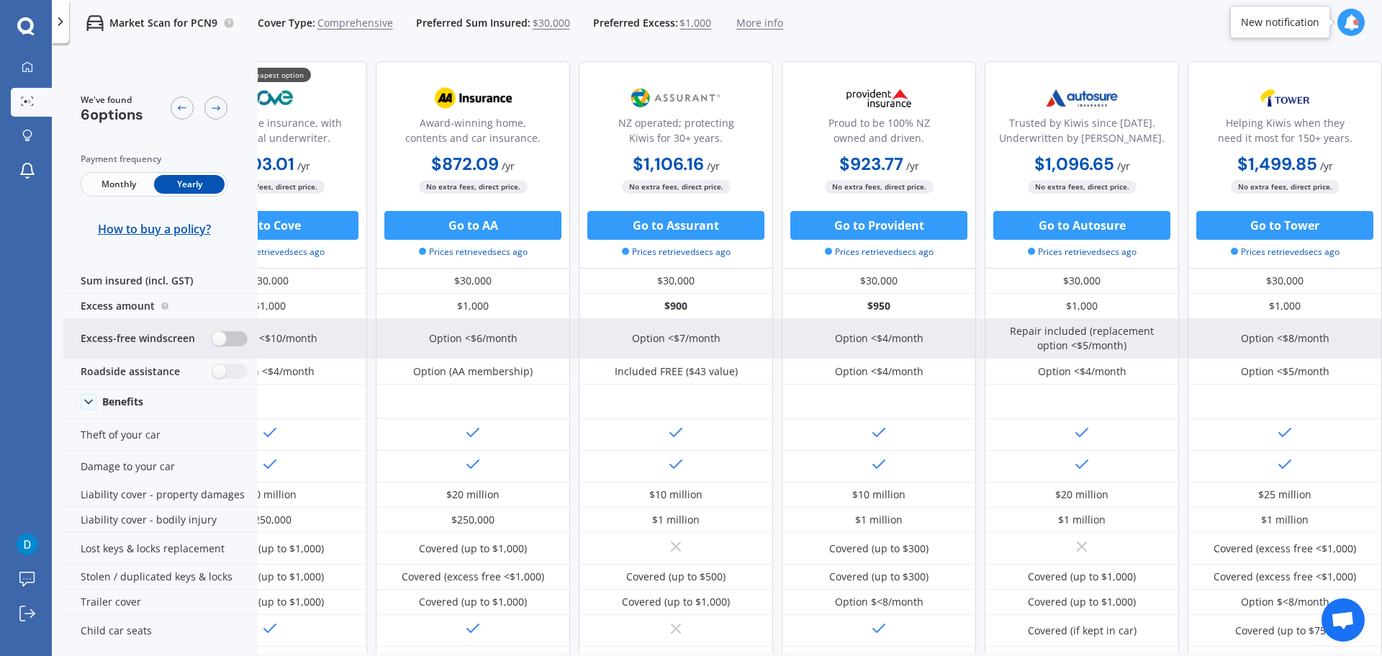
click at [220, 338] on label at bounding box center [229, 338] width 35 height 15
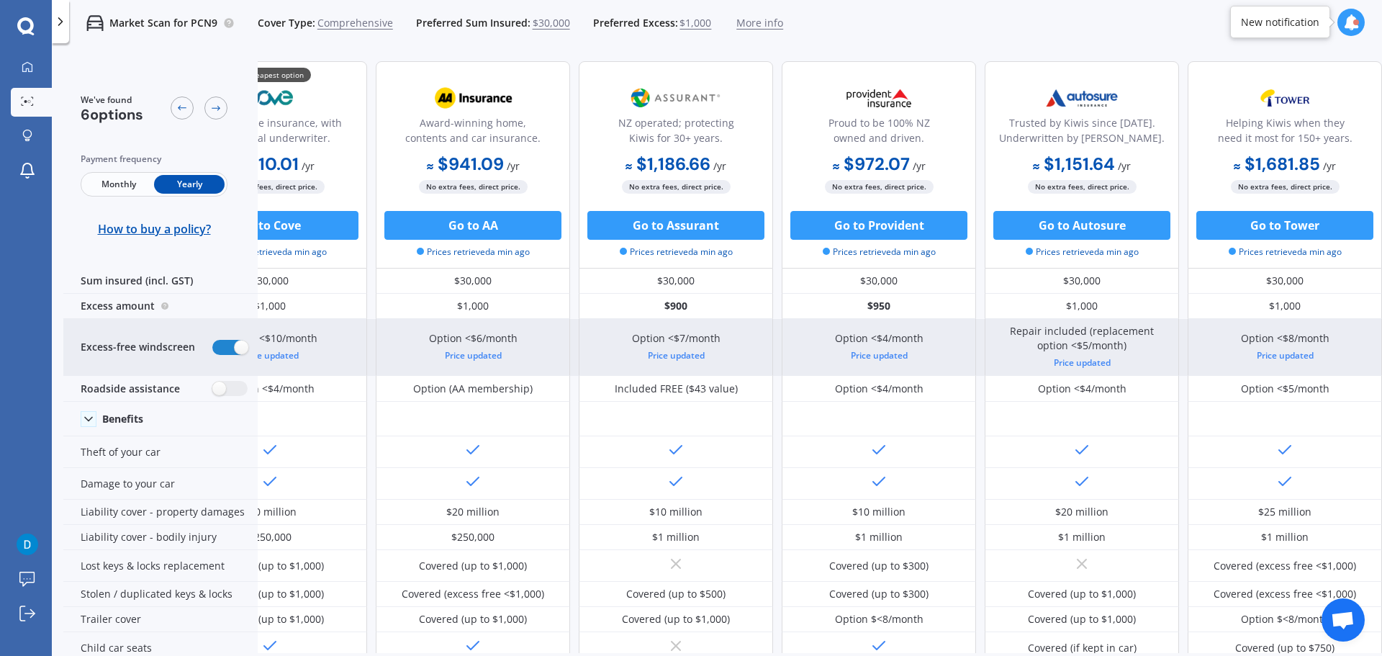
click at [220, 338] on div "Excess-free windscreen" at bounding box center [160, 347] width 194 height 57
click at [229, 346] on label at bounding box center [229, 347] width 35 height 15
radio input "false"
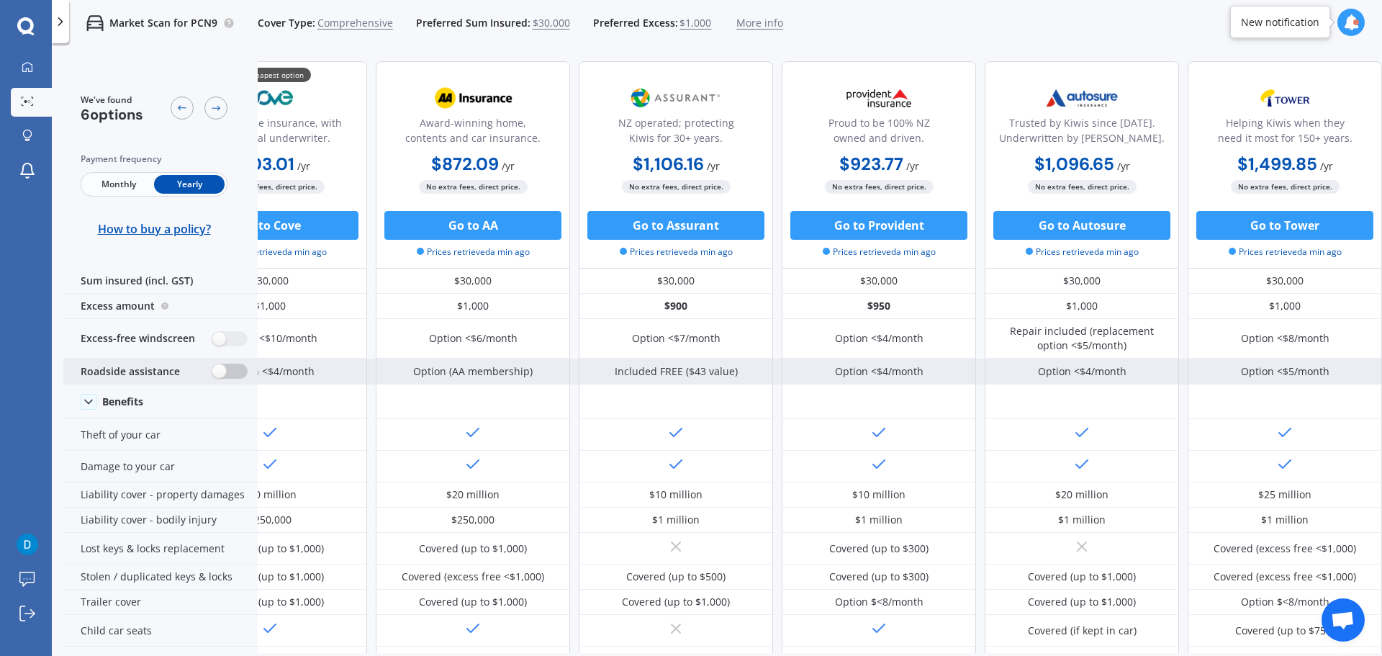
click at [227, 373] on label at bounding box center [229, 370] width 35 height 15
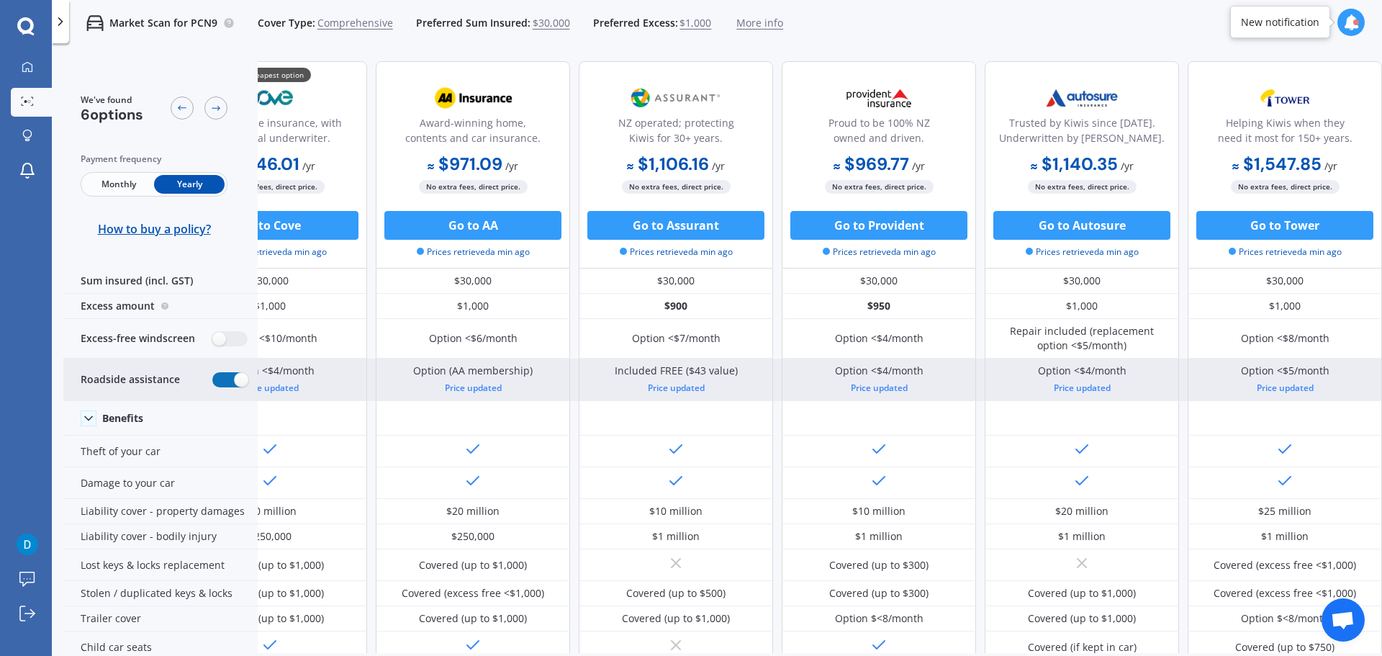
click at [227, 373] on label at bounding box center [229, 379] width 35 height 15
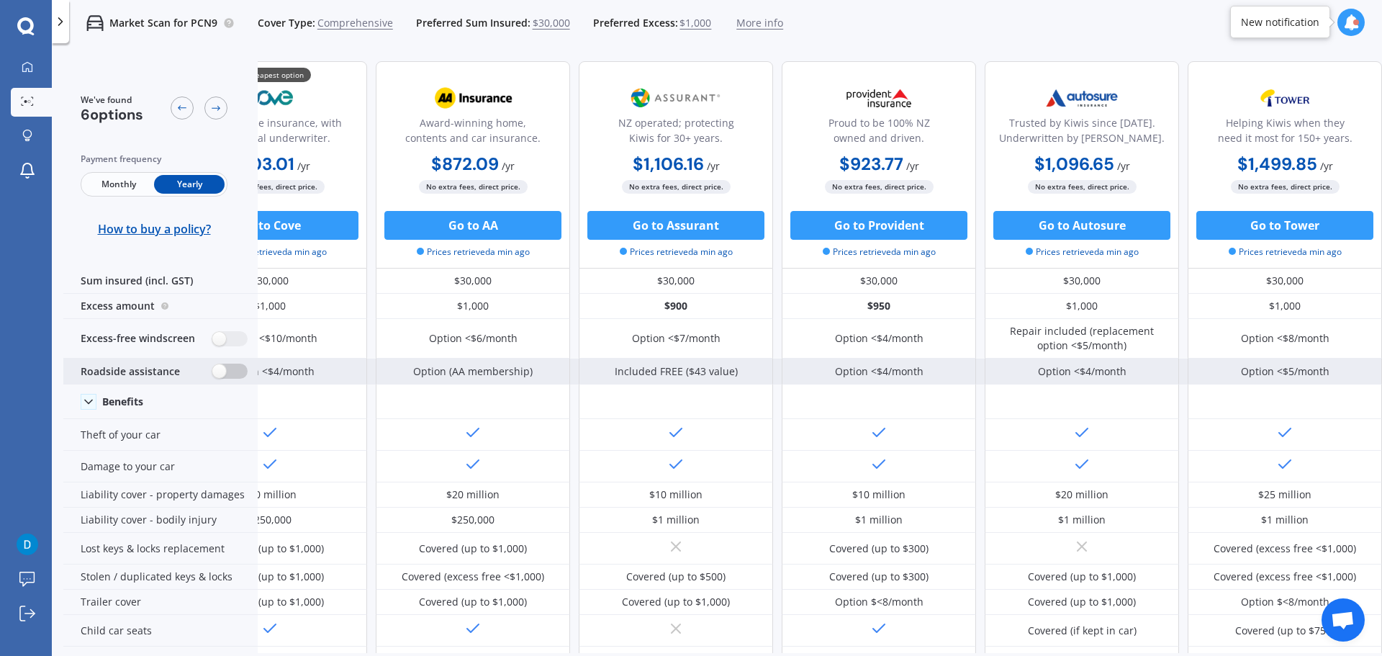
click at [227, 374] on label at bounding box center [229, 370] width 35 height 15
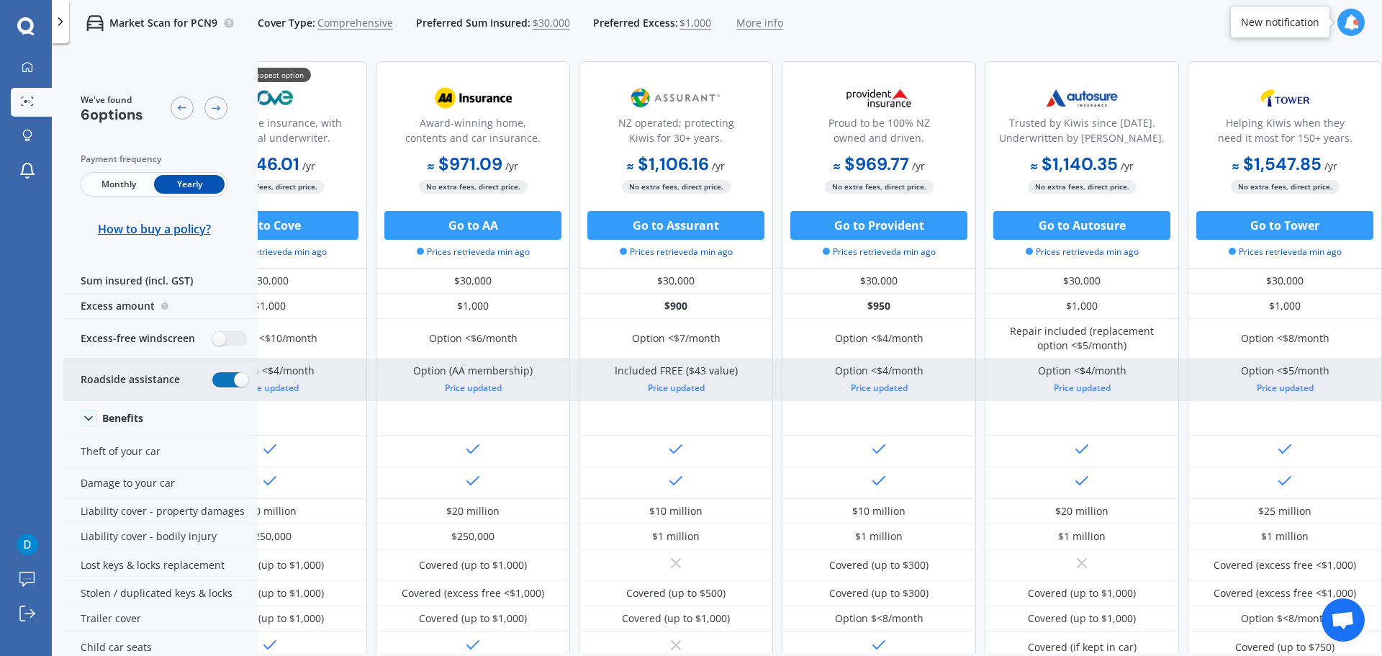
click at [227, 373] on label at bounding box center [229, 379] width 35 height 15
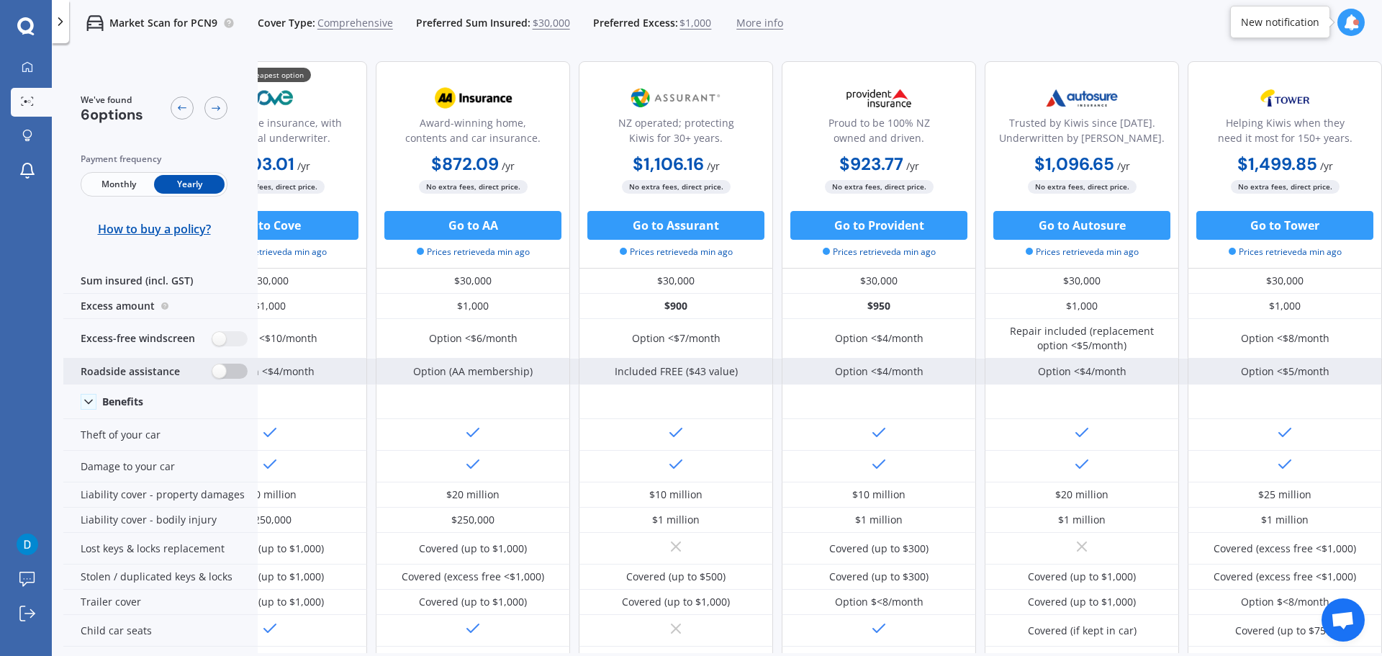
click at [227, 373] on label at bounding box center [229, 370] width 35 height 15
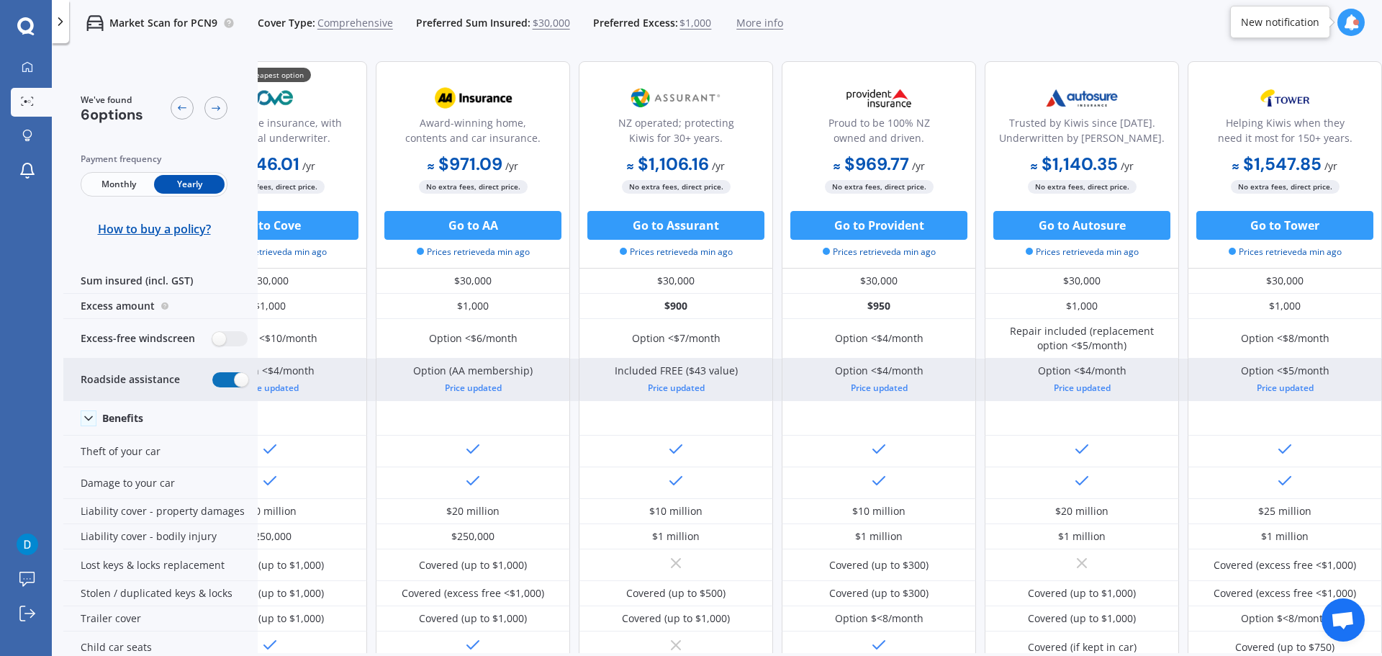
click at [227, 373] on label at bounding box center [229, 379] width 35 height 15
radio input "false"
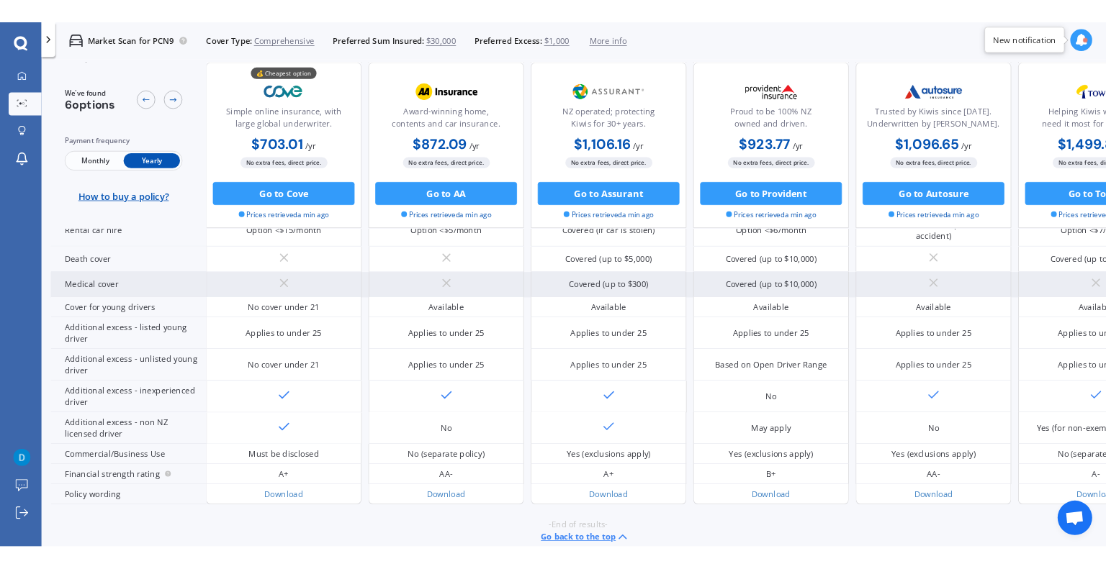
scroll to position [653, 0]
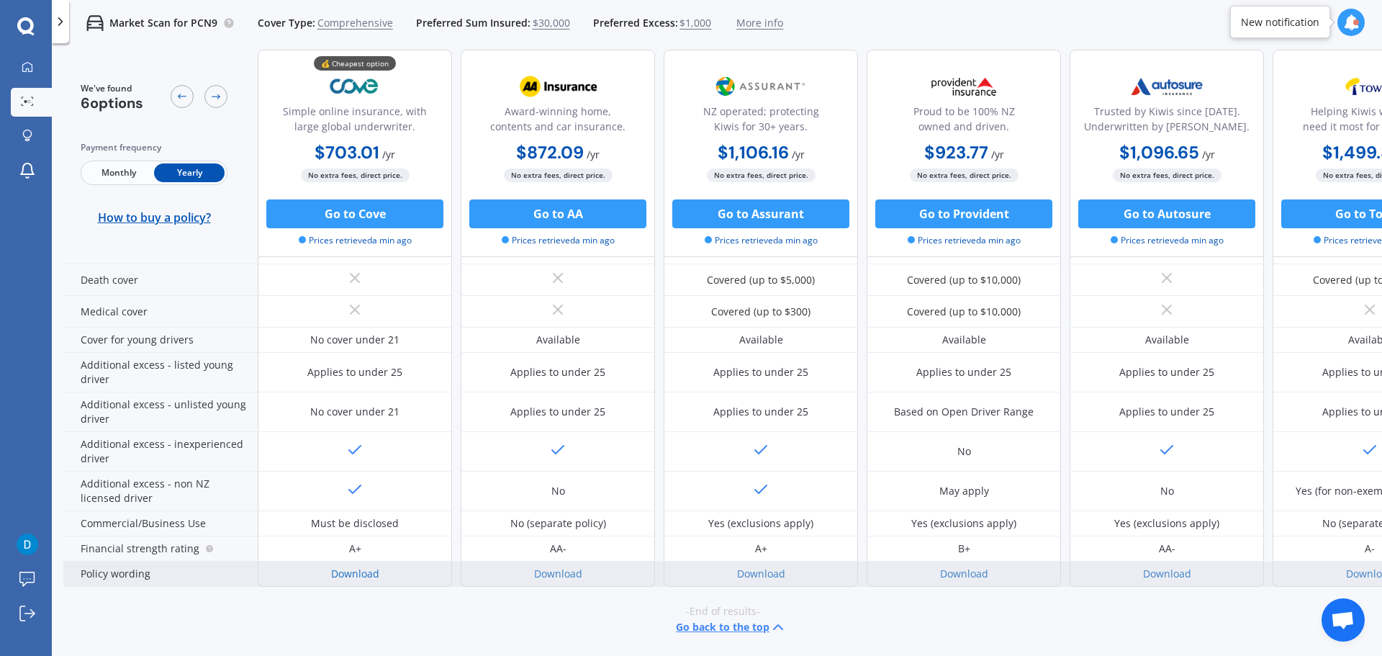
click at [357, 566] on link "Download" at bounding box center [355, 573] width 48 height 14
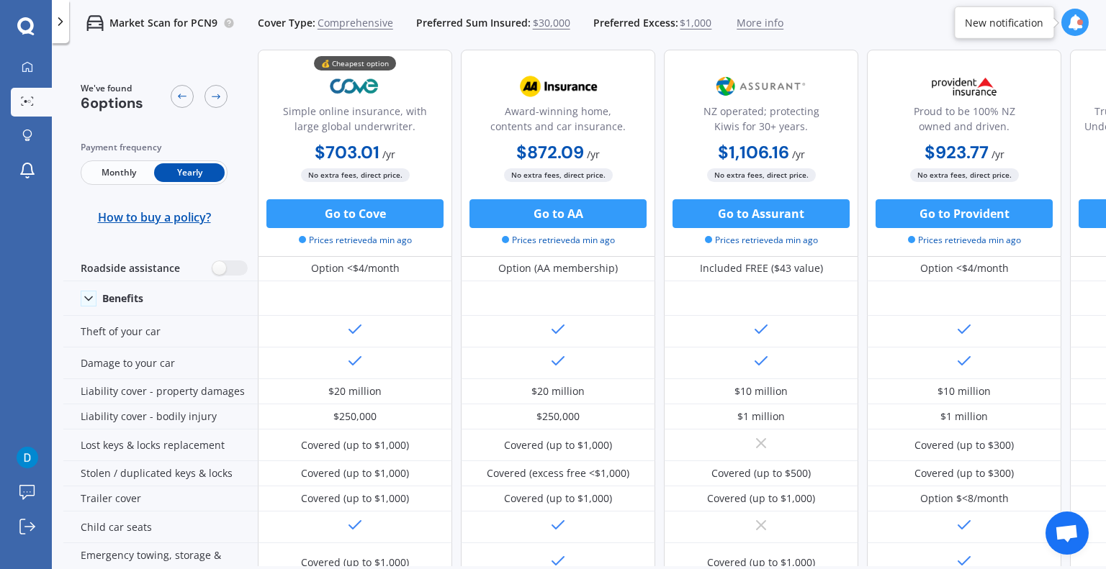
scroll to position [0, 0]
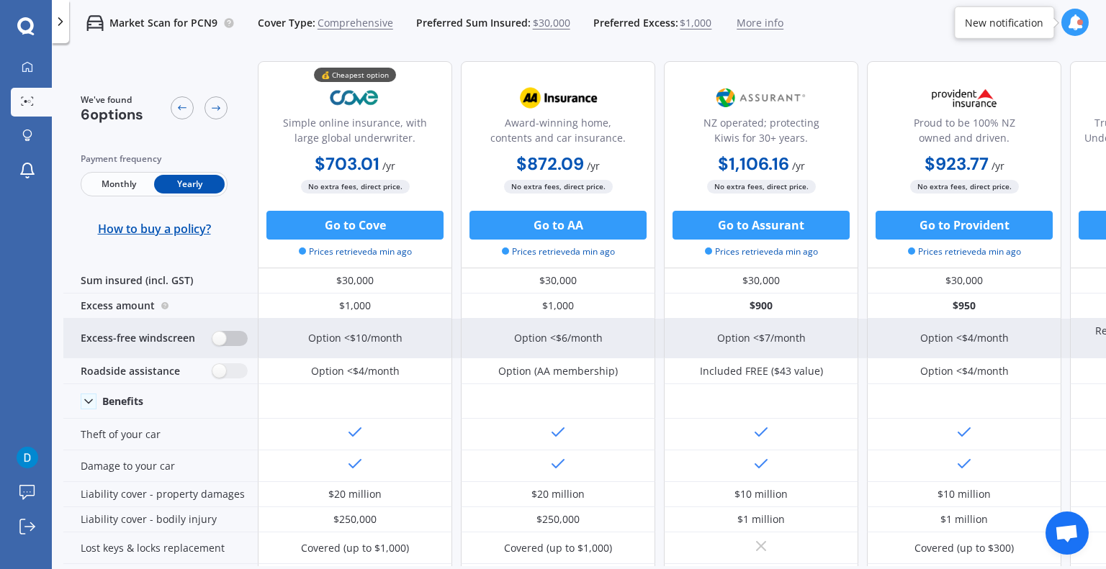
click at [224, 336] on label at bounding box center [229, 338] width 35 height 15
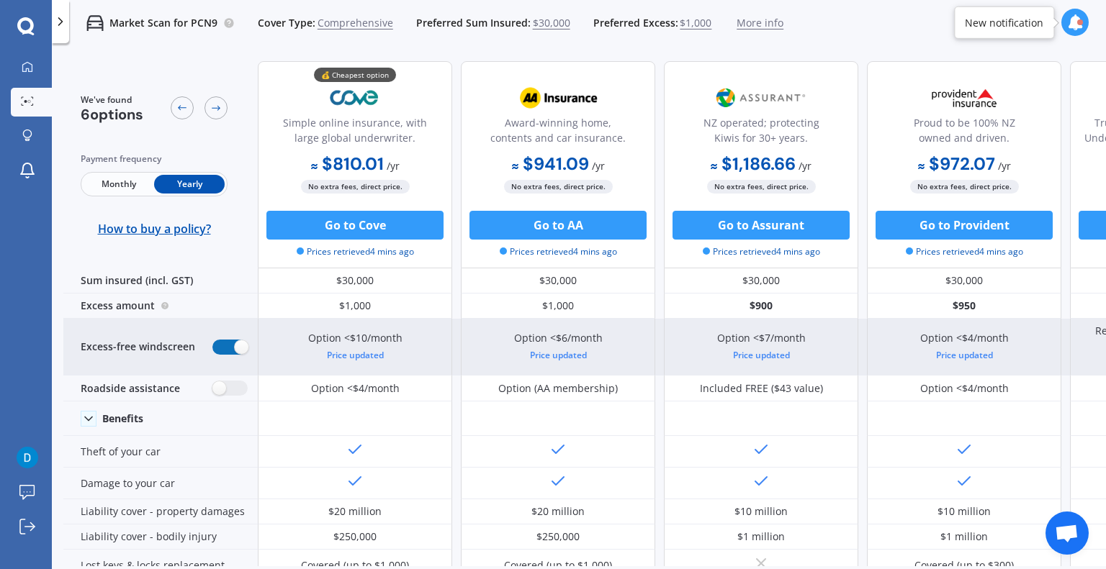
click at [232, 345] on label at bounding box center [229, 347] width 35 height 15
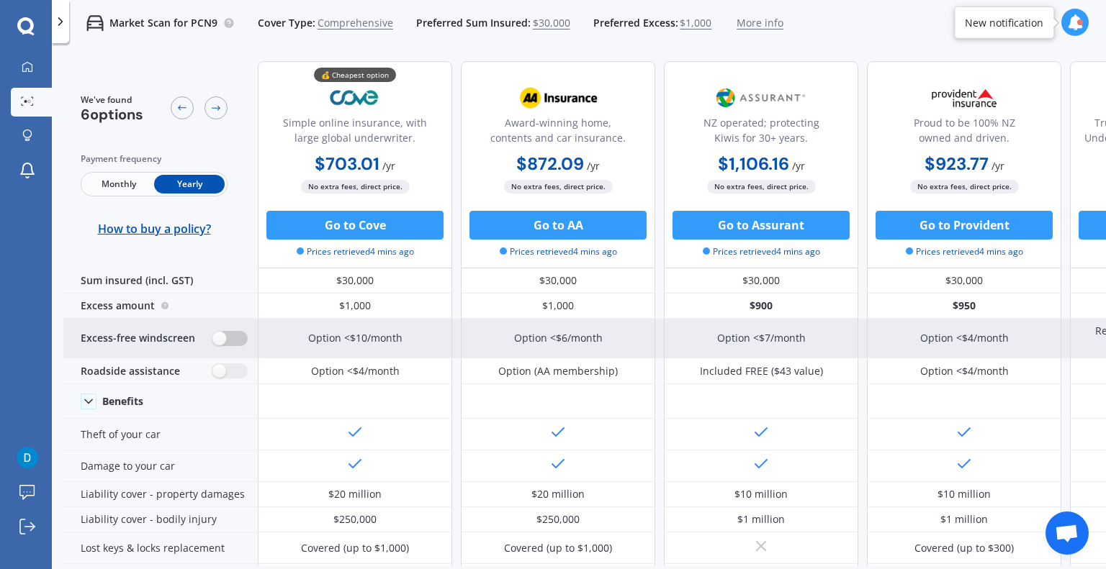
click at [232, 345] on label at bounding box center [229, 338] width 35 height 15
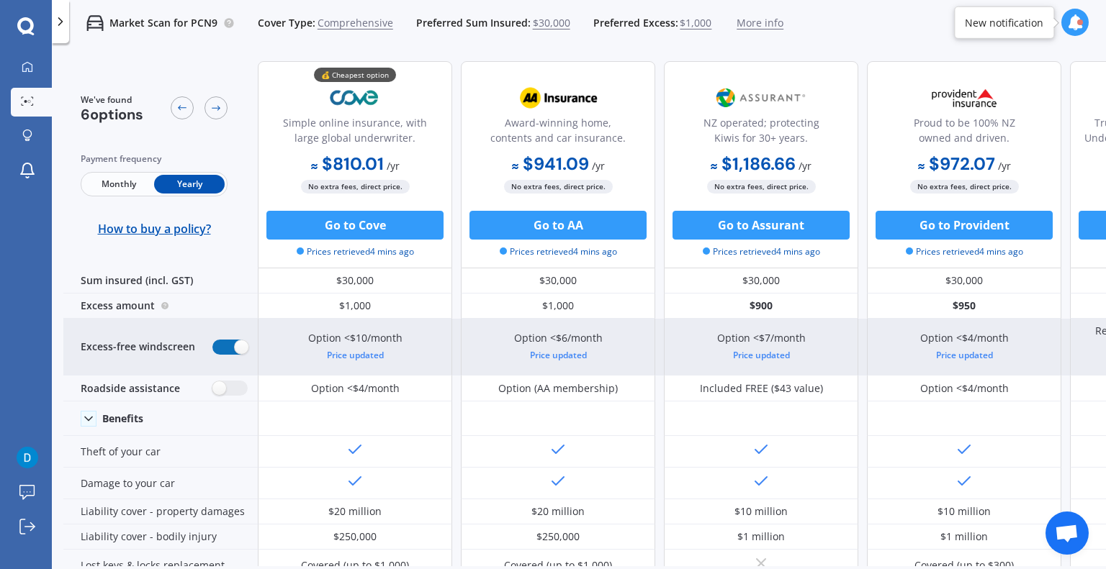
click at [232, 345] on label at bounding box center [229, 347] width 35 height 15
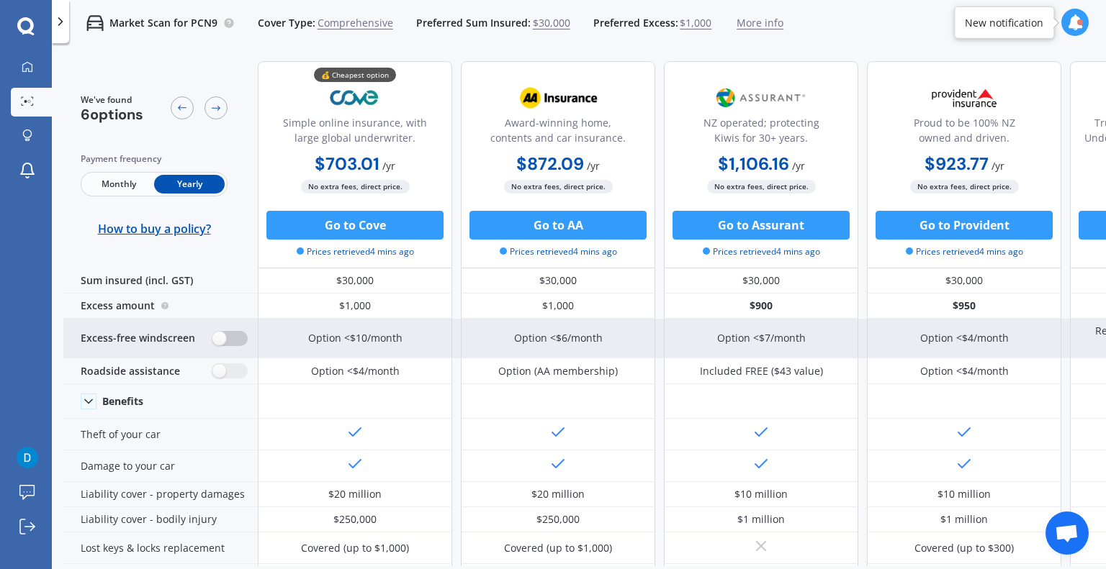
click at [232, 345] on label at bounding box center [229, 338] width 35 height 15
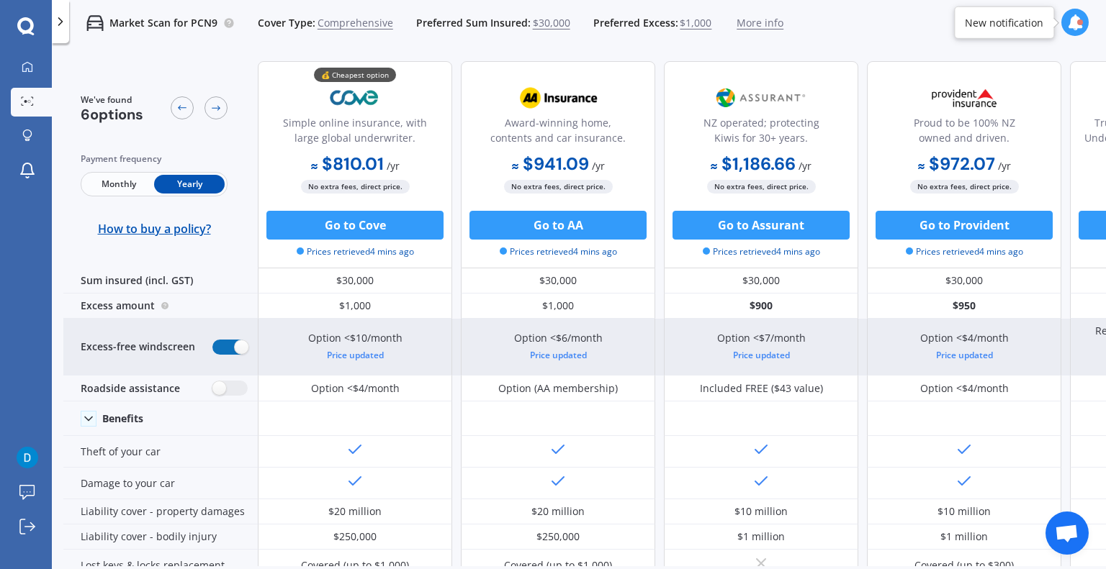
click at [232, 345] on label at bounding box center [229, 347] width 35 height 15
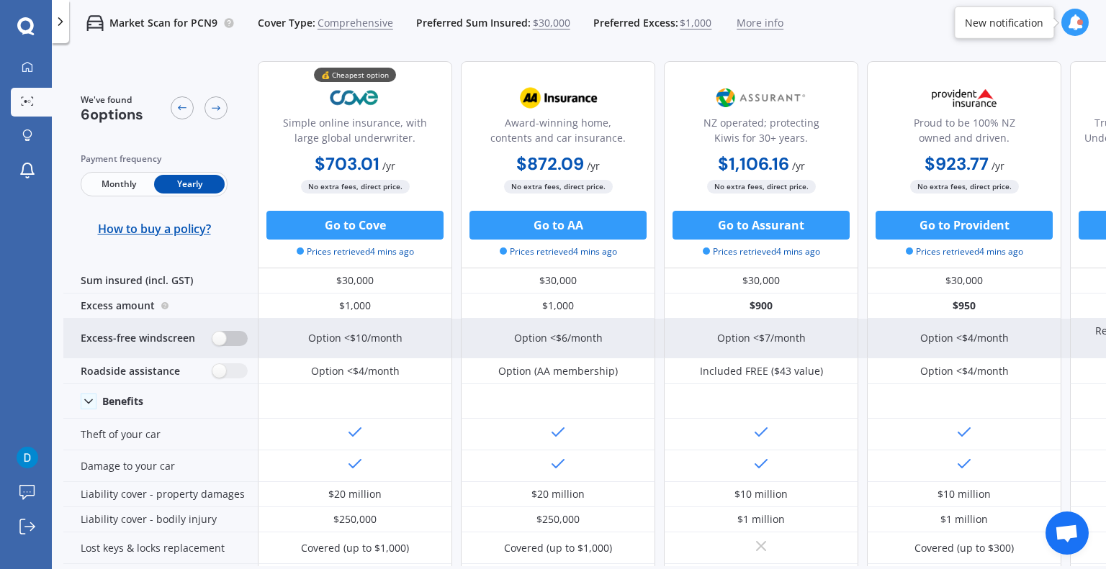
click at [232, 345] on label at bounding box center [229, 338] width 35 height 15
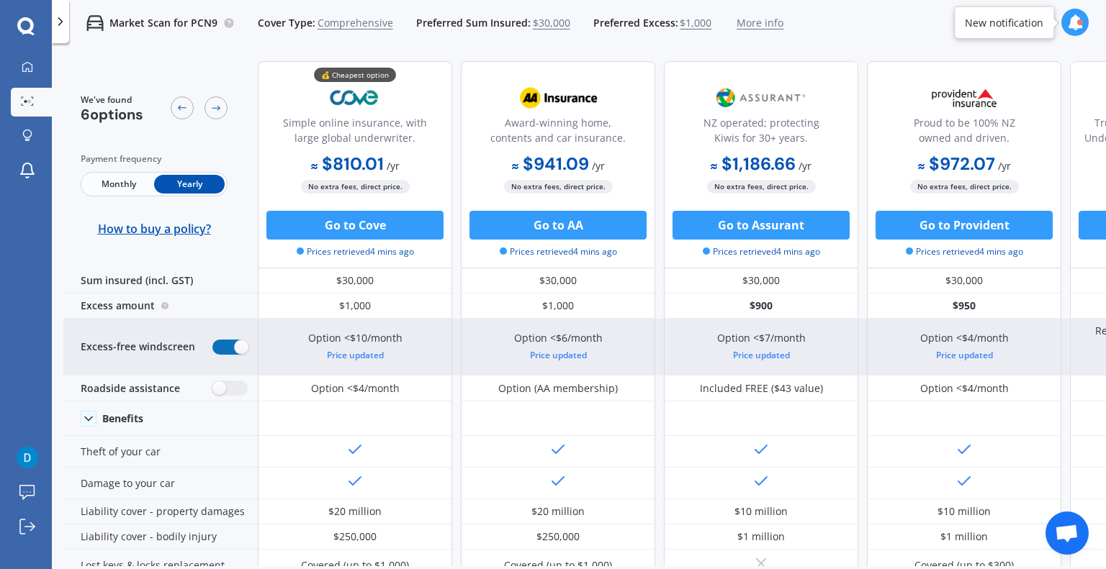
click at [232, 345] on label at bounding box center [229, 347] width 35 height 15
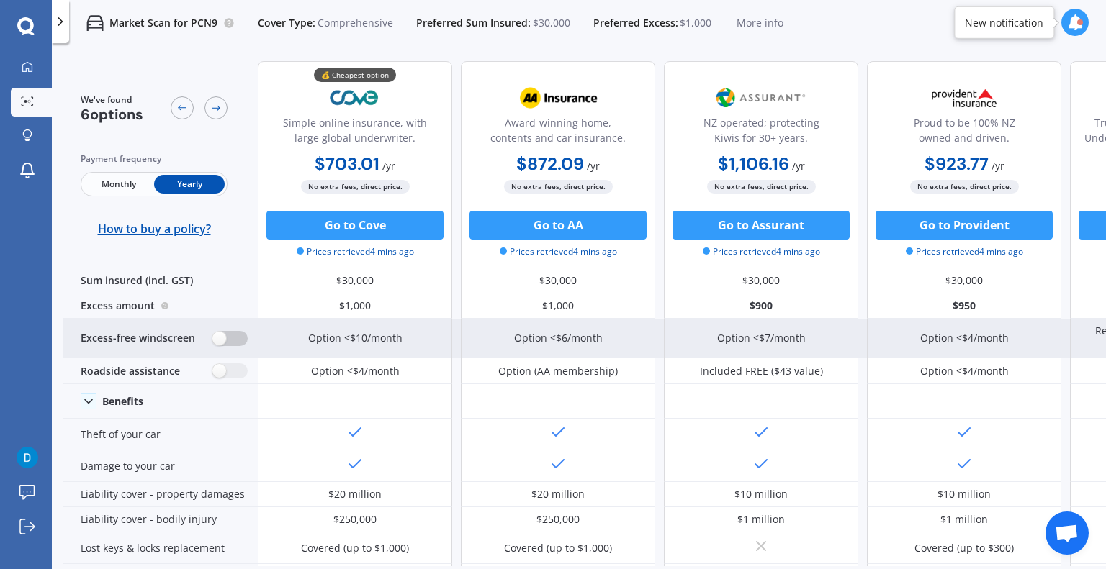
click at [232, 345] on label at bounding box center [229, 338] width 35 height 15
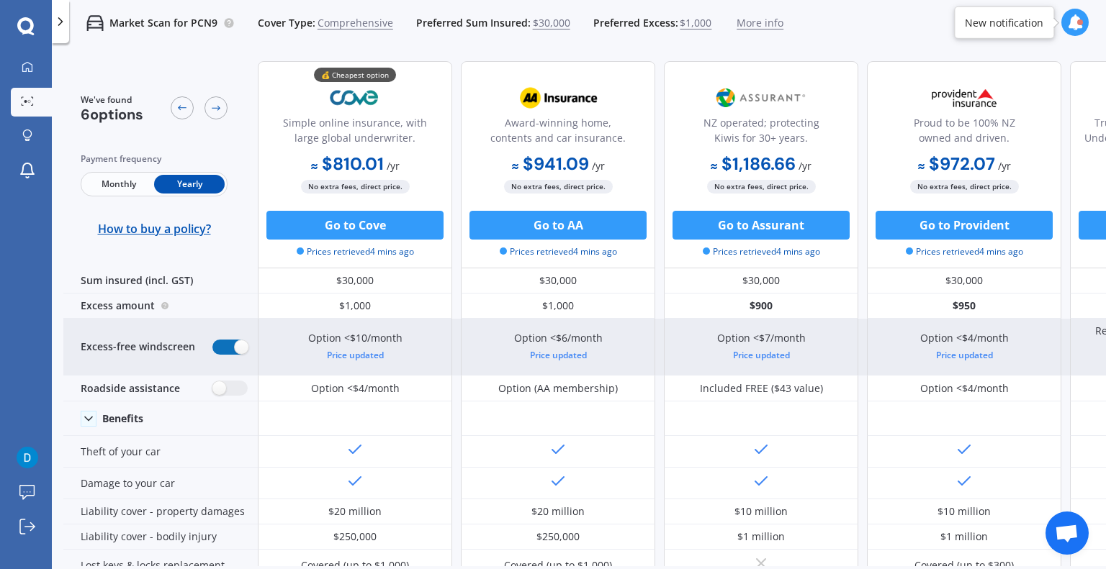
click at [232, 345] on label at bounding box center [229, 347] width 35 height 15
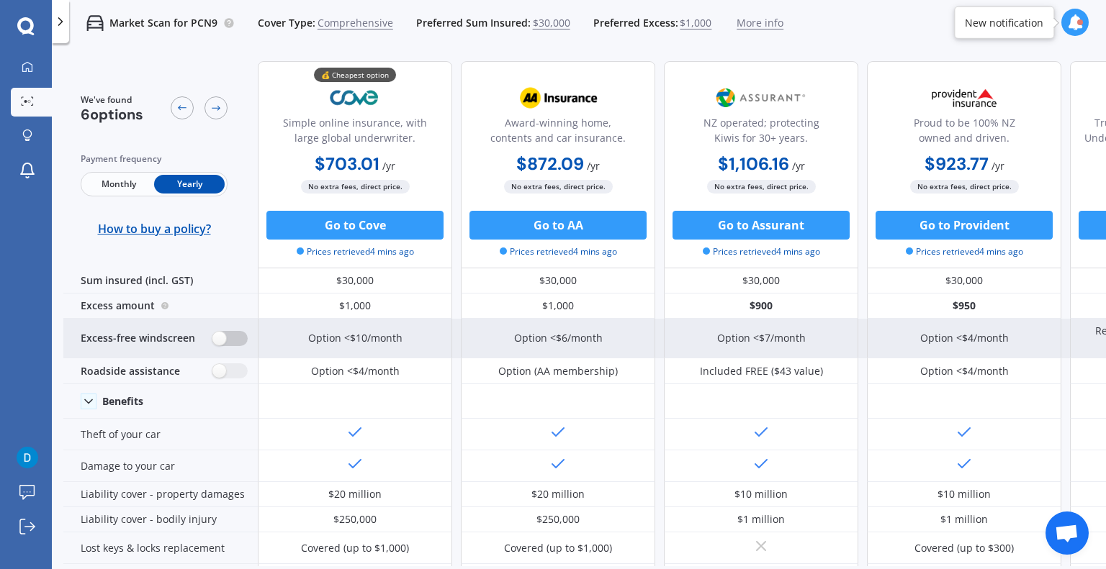
click at [229, 338] on label at bounding box center [229, 338] width 35 height 15
radio input "true"
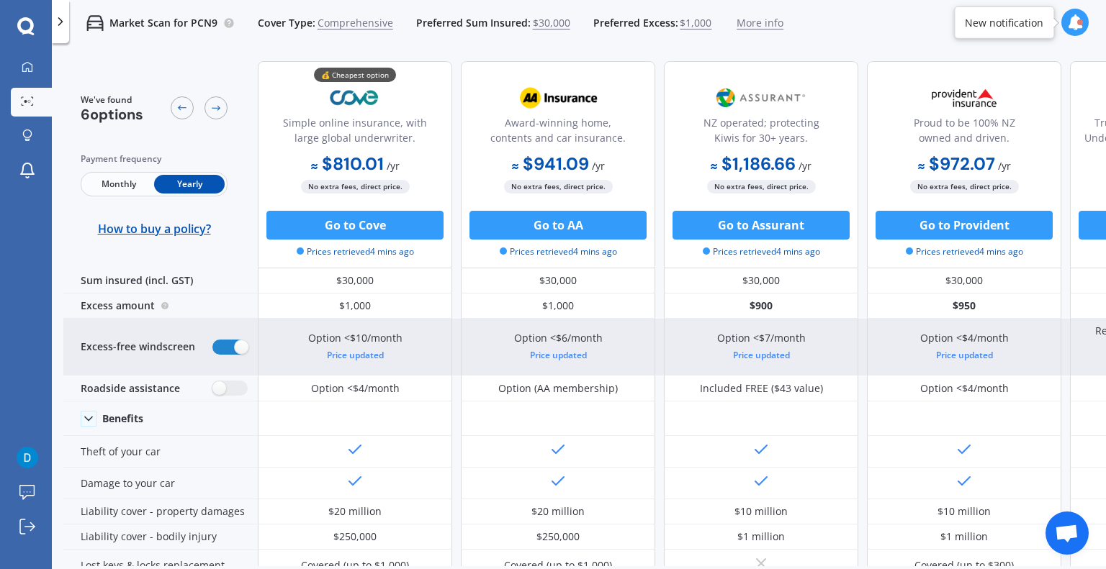
click at [229, 336] on div "Excess-free windscreen" at bounding box center [160, 347] width 194 height 57
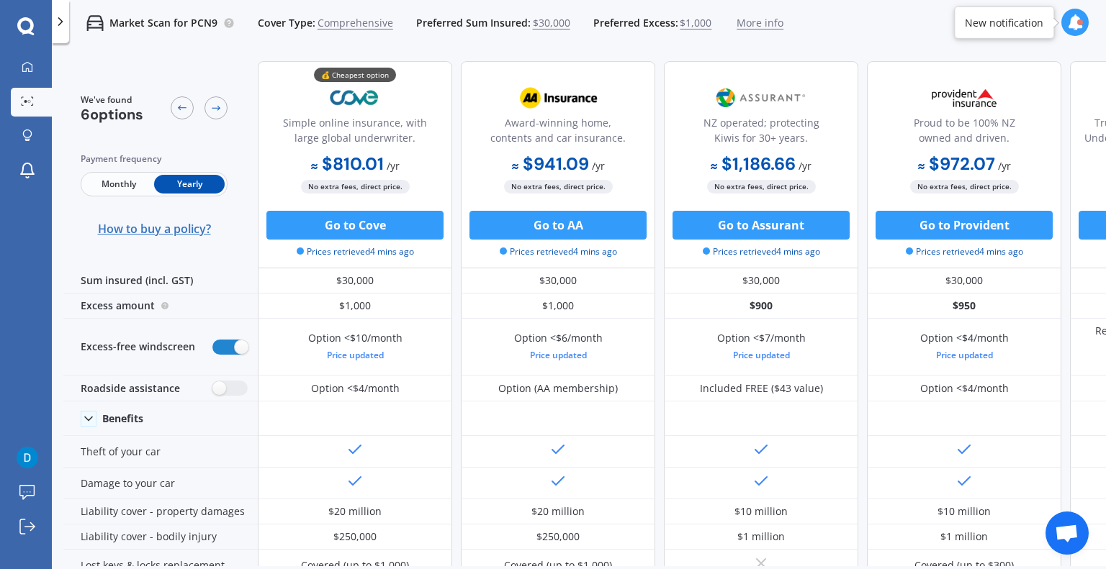
click at [191, 230] on span "How to buy a policy?" at bounding box center [154, 229] width 113 height 14
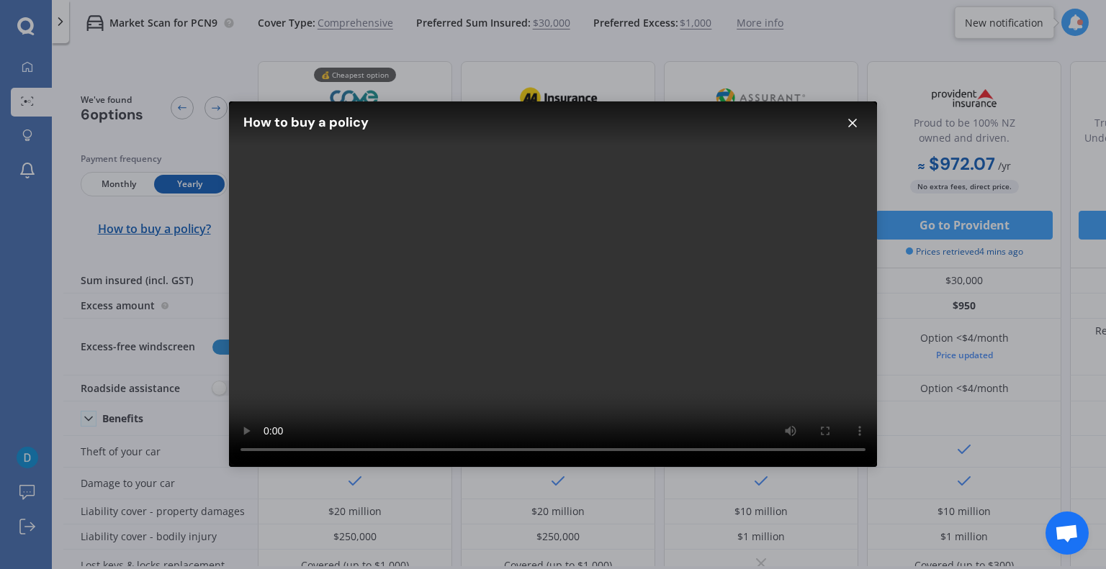
click at [854, 121] on line at bounding box center [852, 122] width 7 height 7
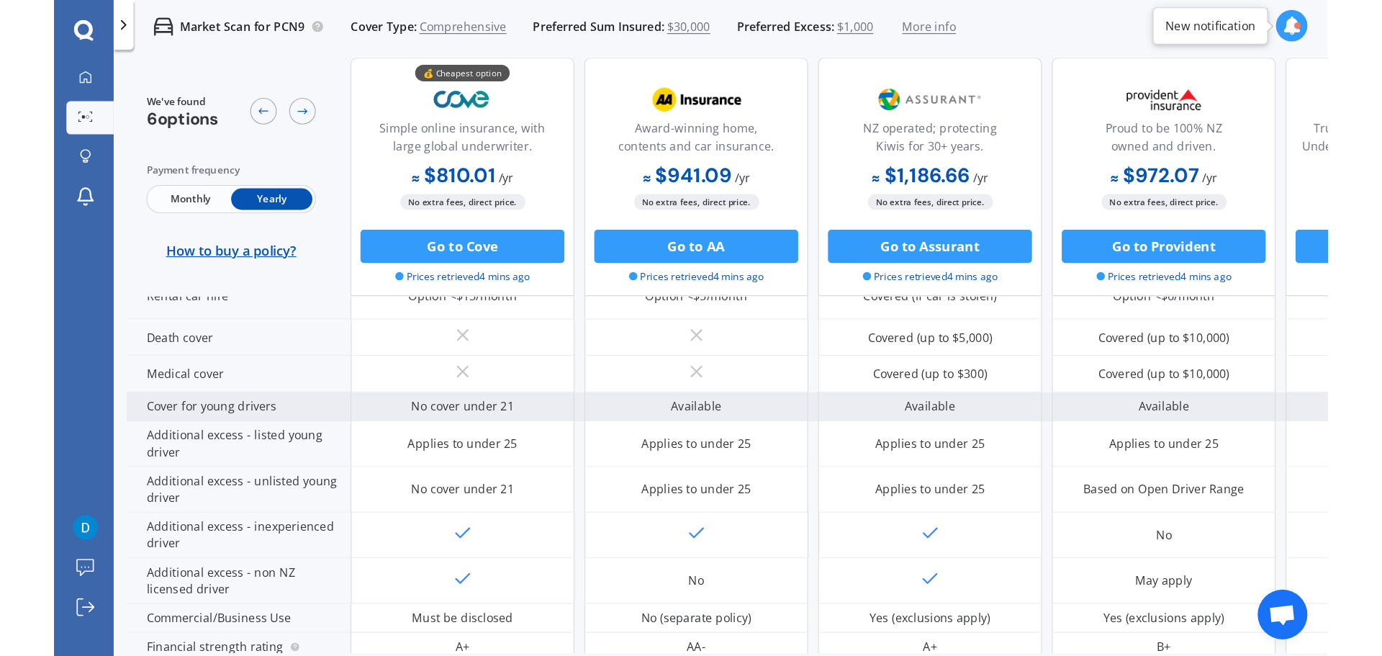
scroll to position [751, 0]
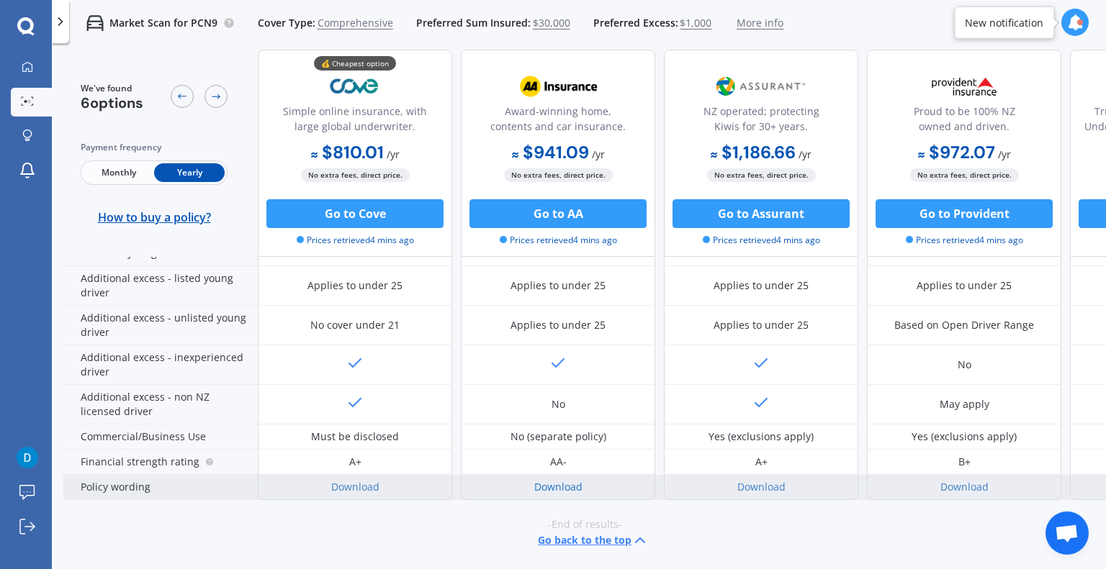
click at [556, 480] on link "Download" at bounding box center [558, 487] width 48 height 14
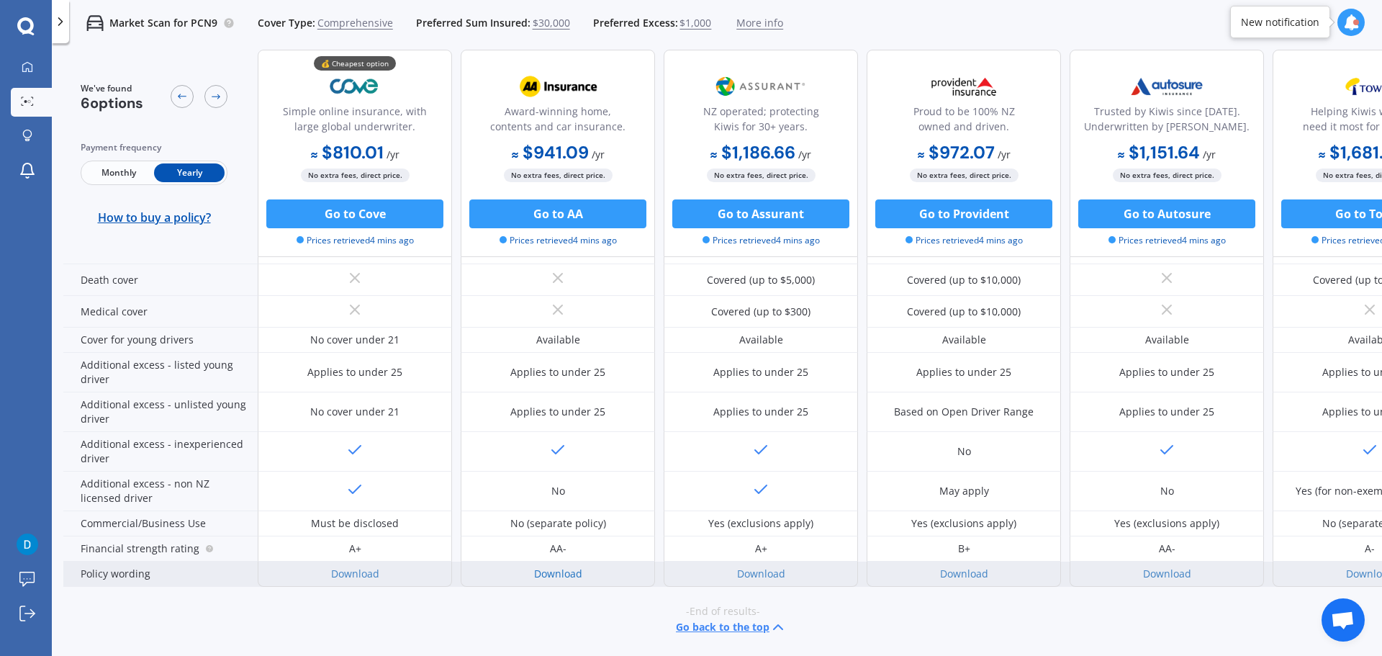
scroll to position [670, 0]
click at [346, 566] on link "Download" at bounding box center [355, 573] width 48 height 14
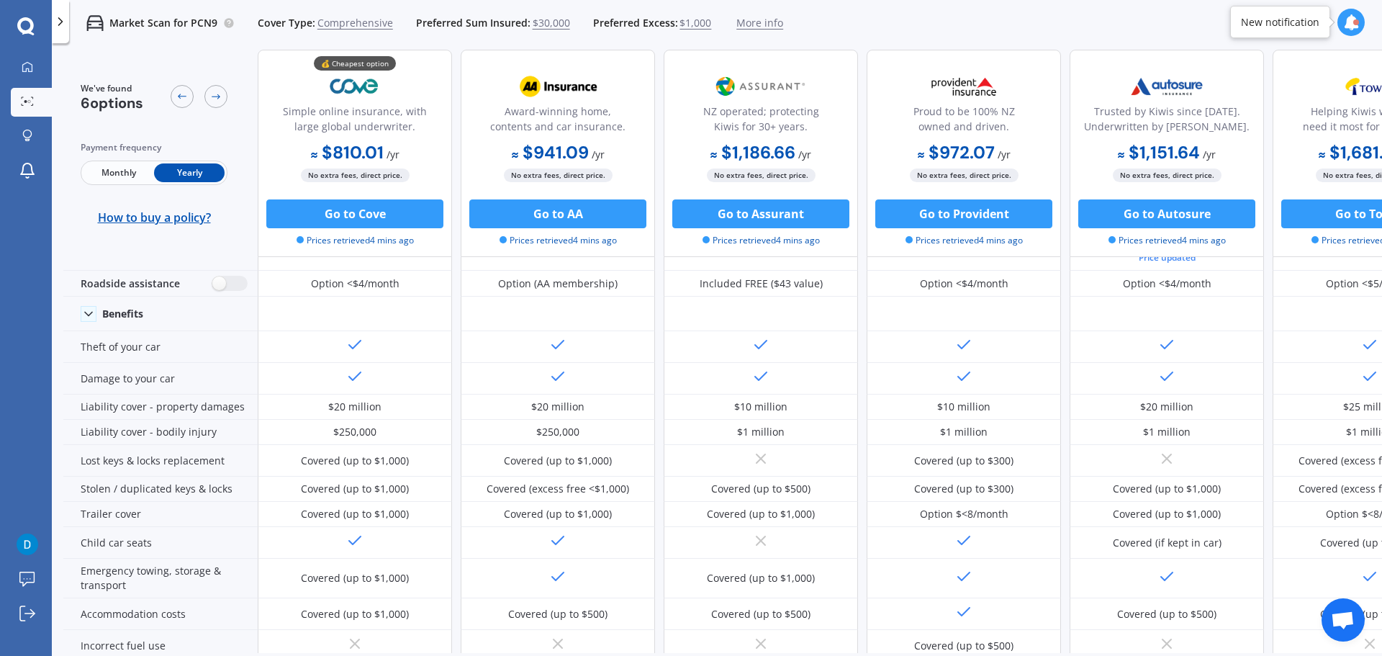
scroll to position [0, 0]
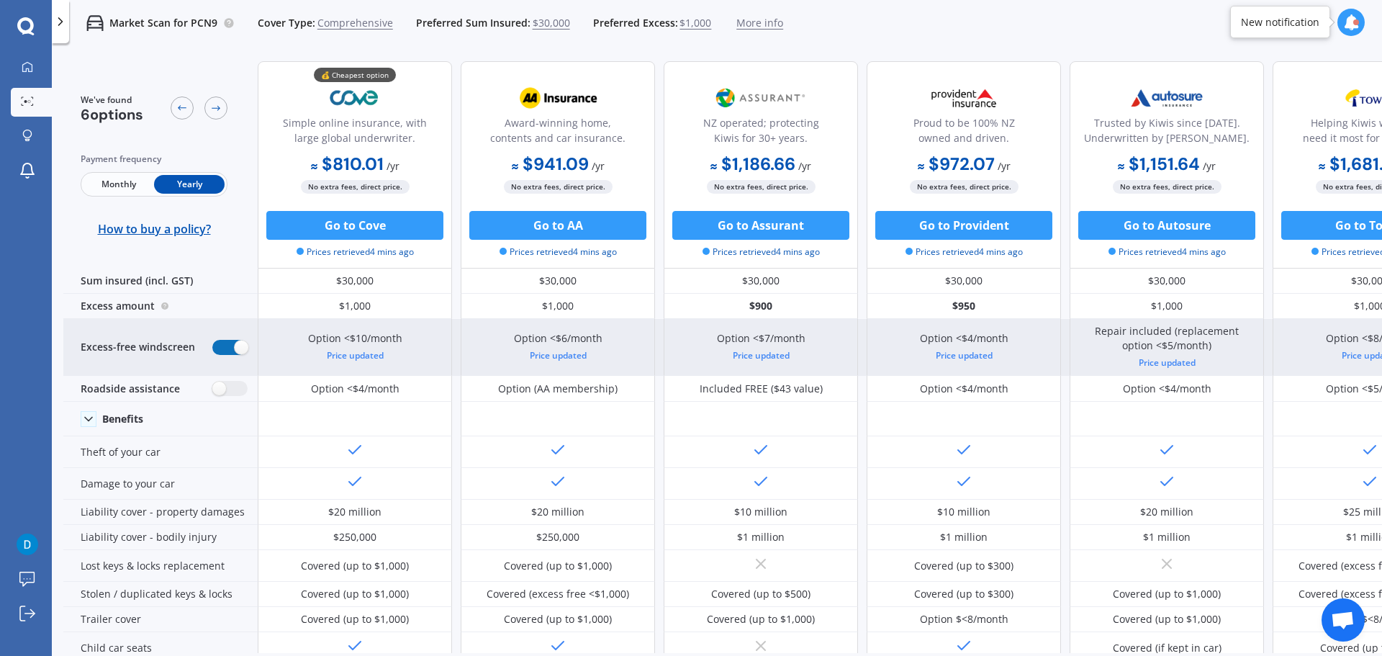
click at [235, 348] on label at bounding box center [229, 347] width 35 height 15
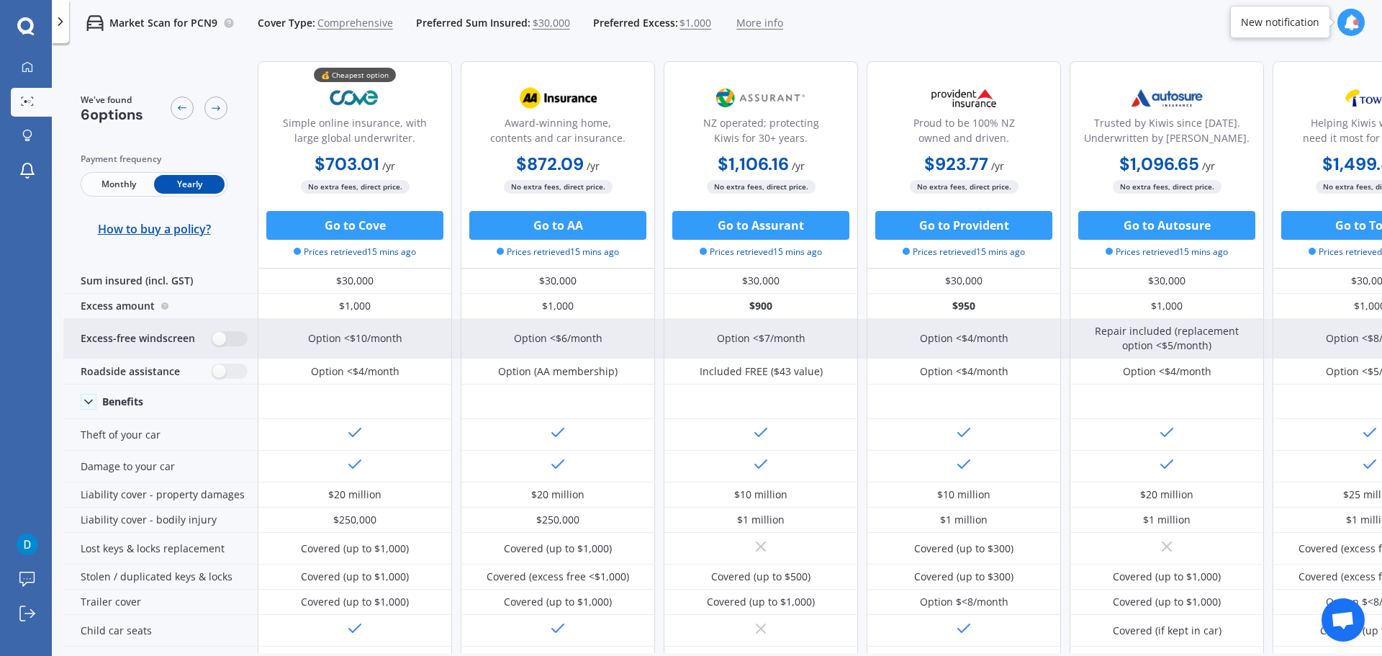
click at [235, 346] on div "Excess-free windscreen" at bounding box center [160, 339] width 194 height 40
click at [224, 338] on label at bounding box center [229, 338] width 35 height 15
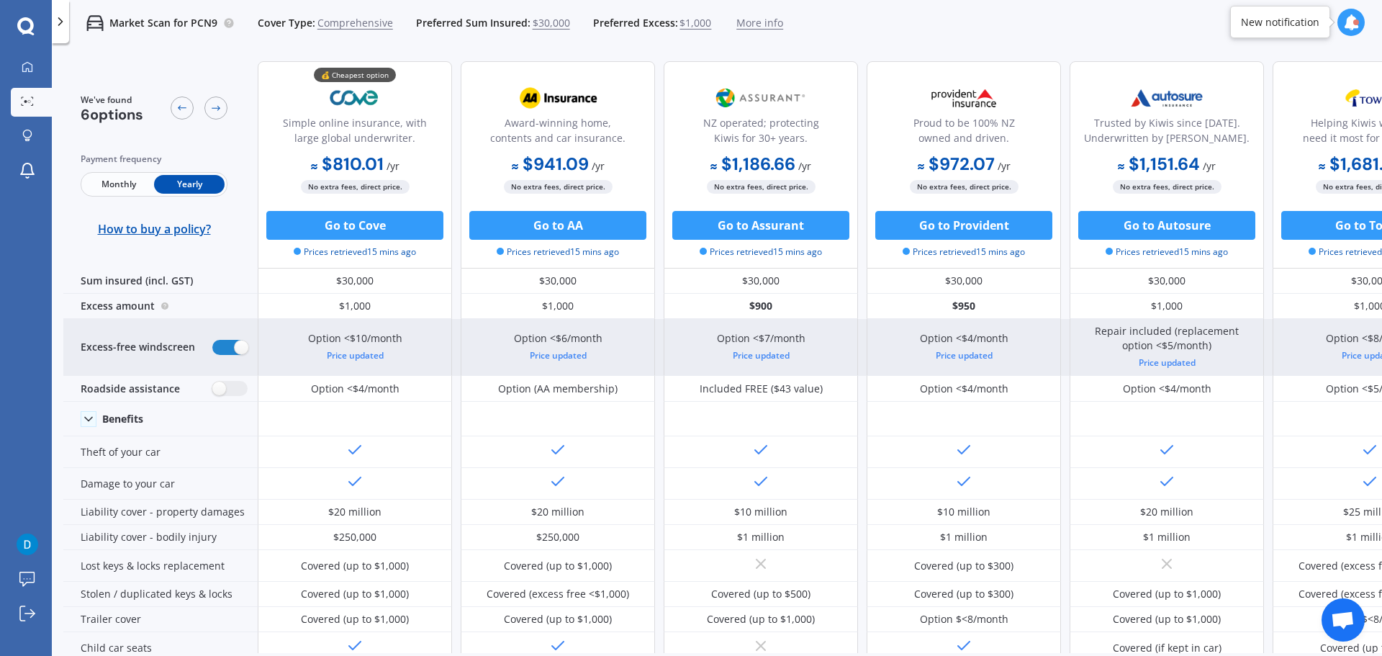
click at [224, 338] on div "Excess-free windscreen" at bounding box center [160, 347] width 194 height 57
click at [230, 346] on label at bounding box center [229, 347] width 35 height 15
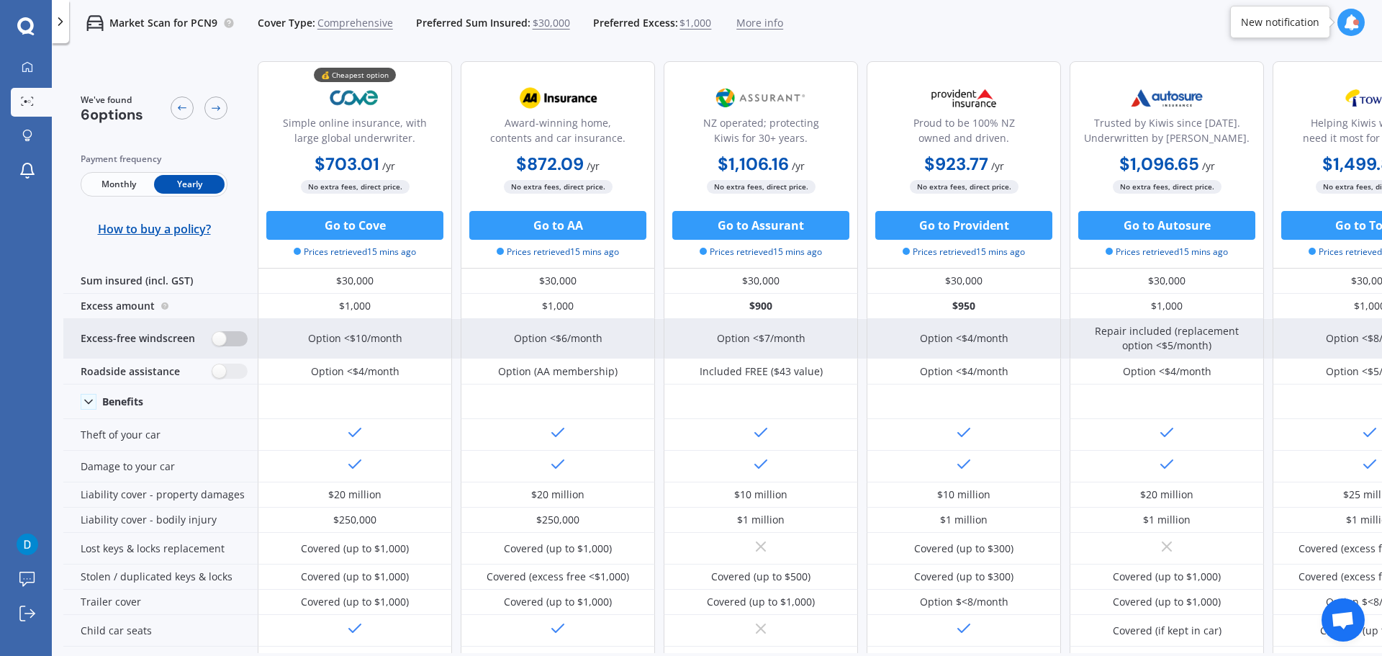
click at [237, 338] on label at bounding box center [229, 338] width 35 height 15
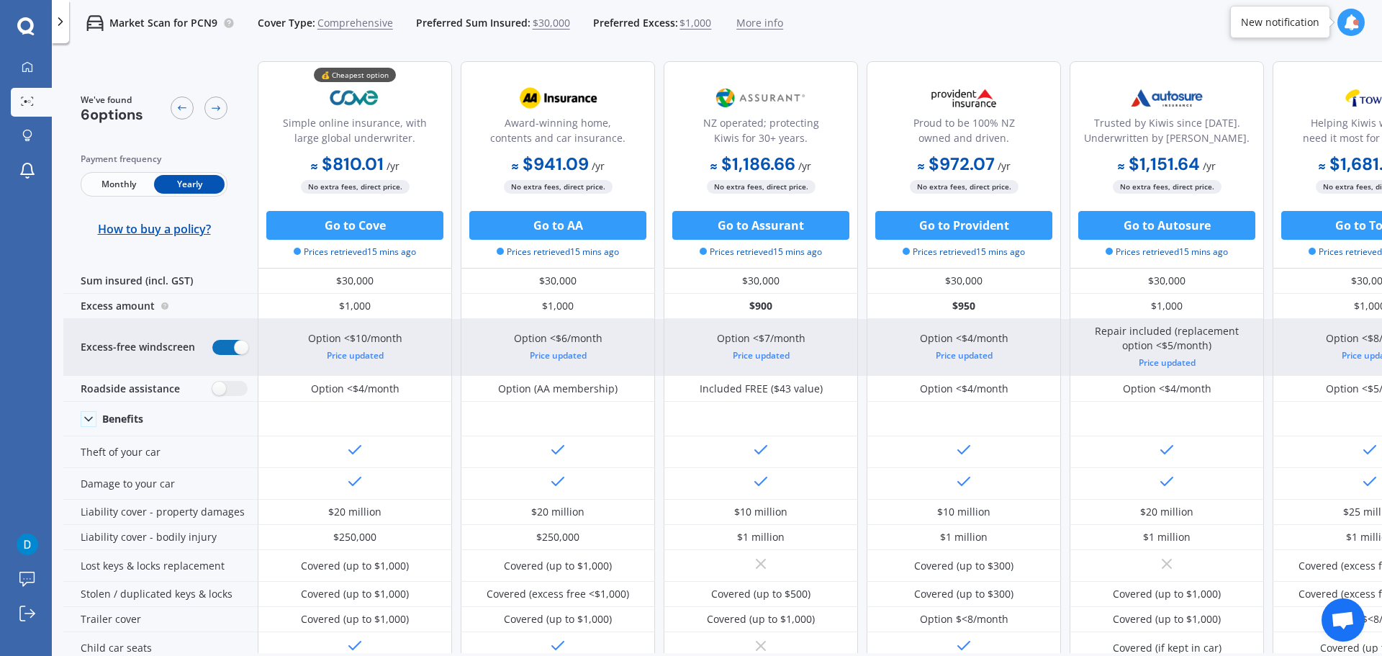
click at [240, 348] on label at bounding box center [229, 347] width 35 height 15
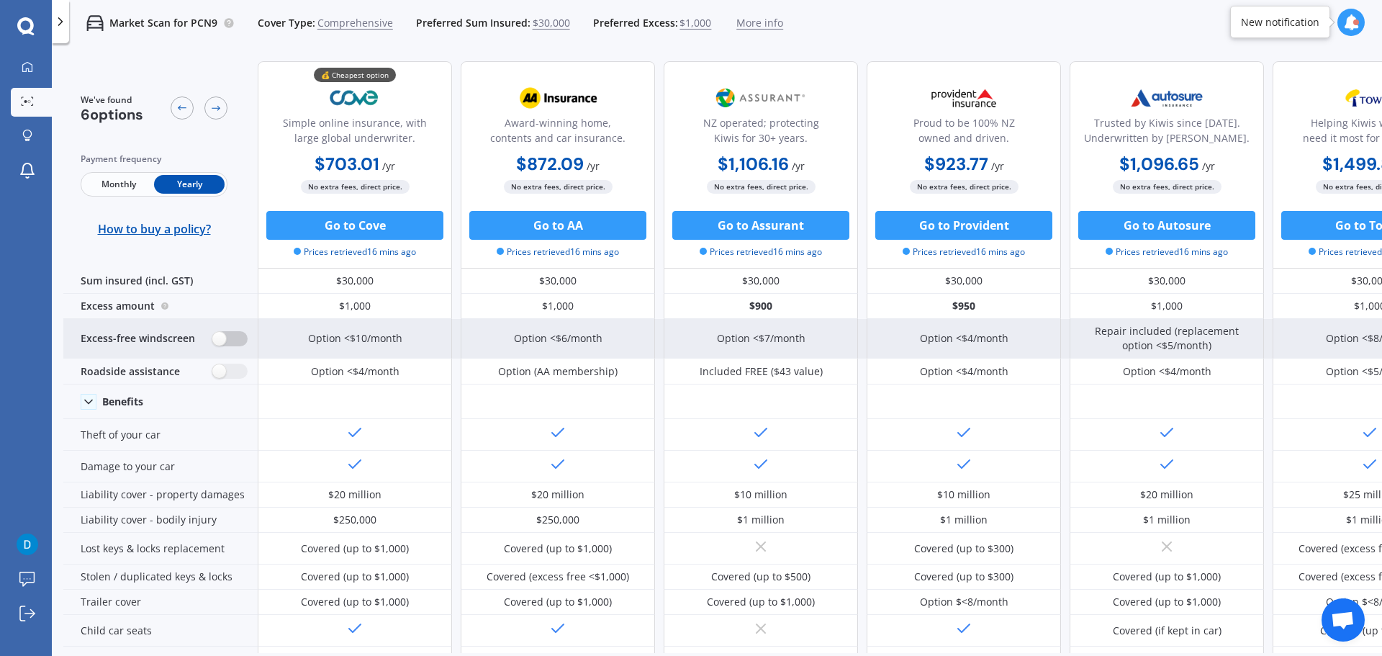
click at [240, 348] on div "Excess-free windscreen" at bounding box center [160, 339] width 194 height 40
click at [230, 341] on label at bounding box center [229, 338] width 35 height 15
radio input "true"
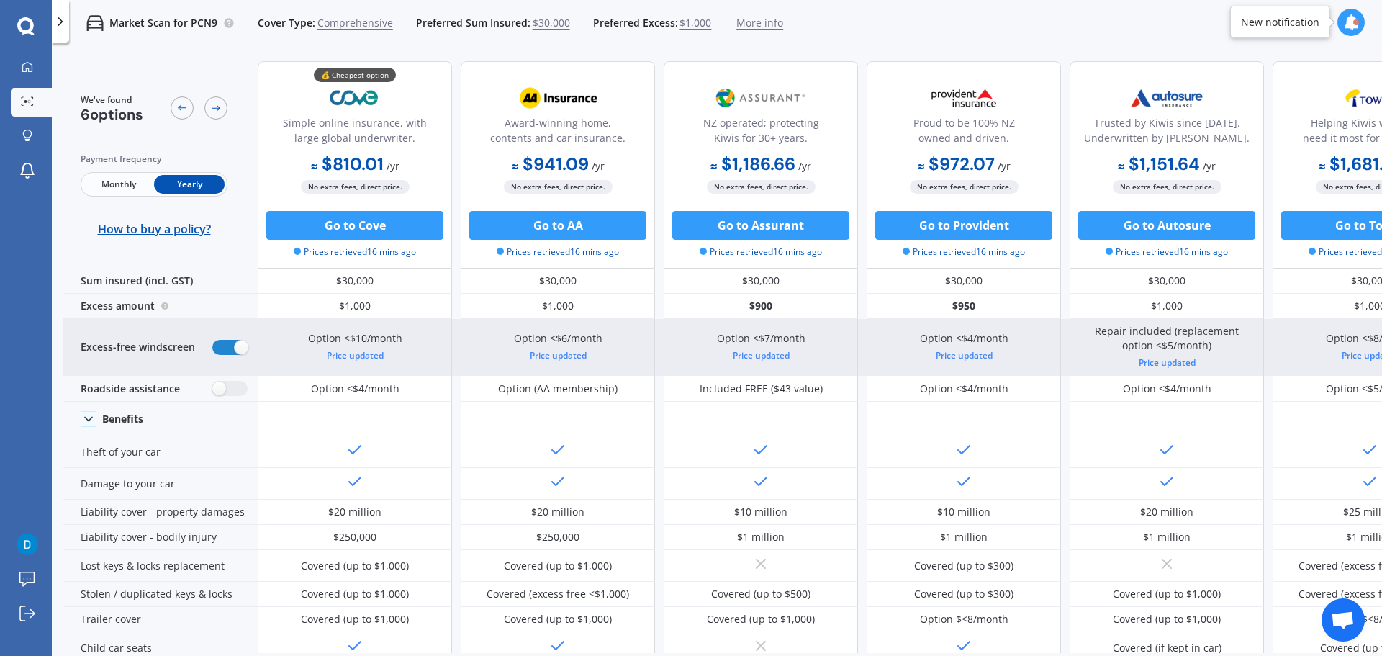
click at [571, 353] on div "Price updated" at bounding box center [558, 355] width 89 height 14
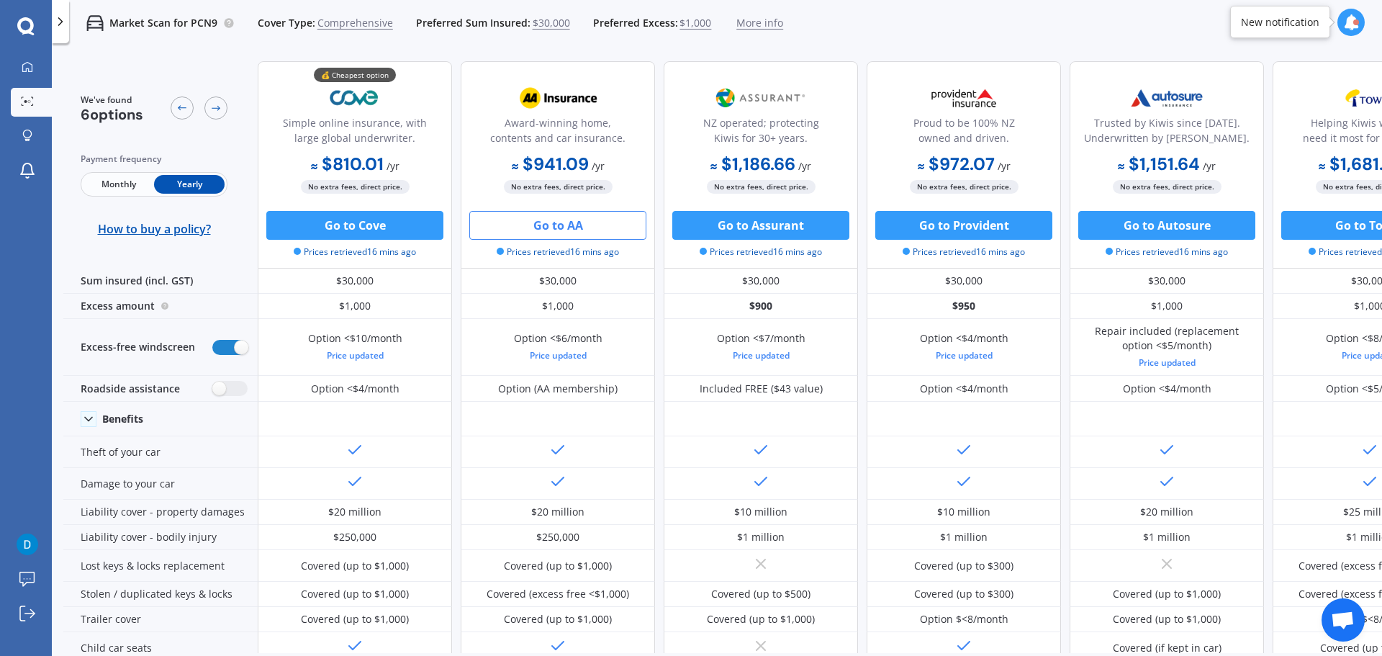
click at [559, 227] on button "Go to AA" at bounding box center [557, 225] width 177 height 29
